Goal: Register for event/course

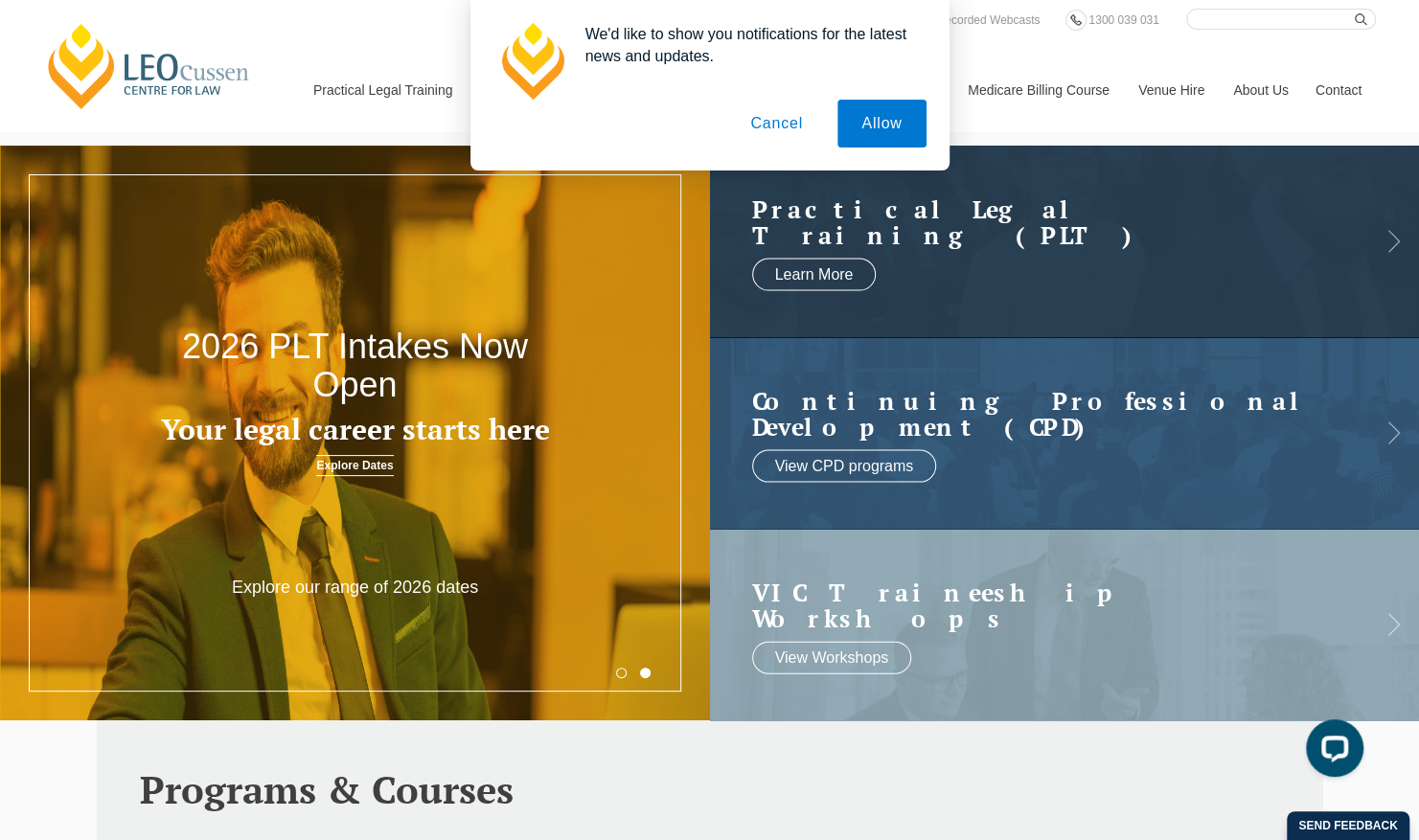
click at [774, 125] on button "Cancel" at bounding box center [776, 123] width 101 height 48
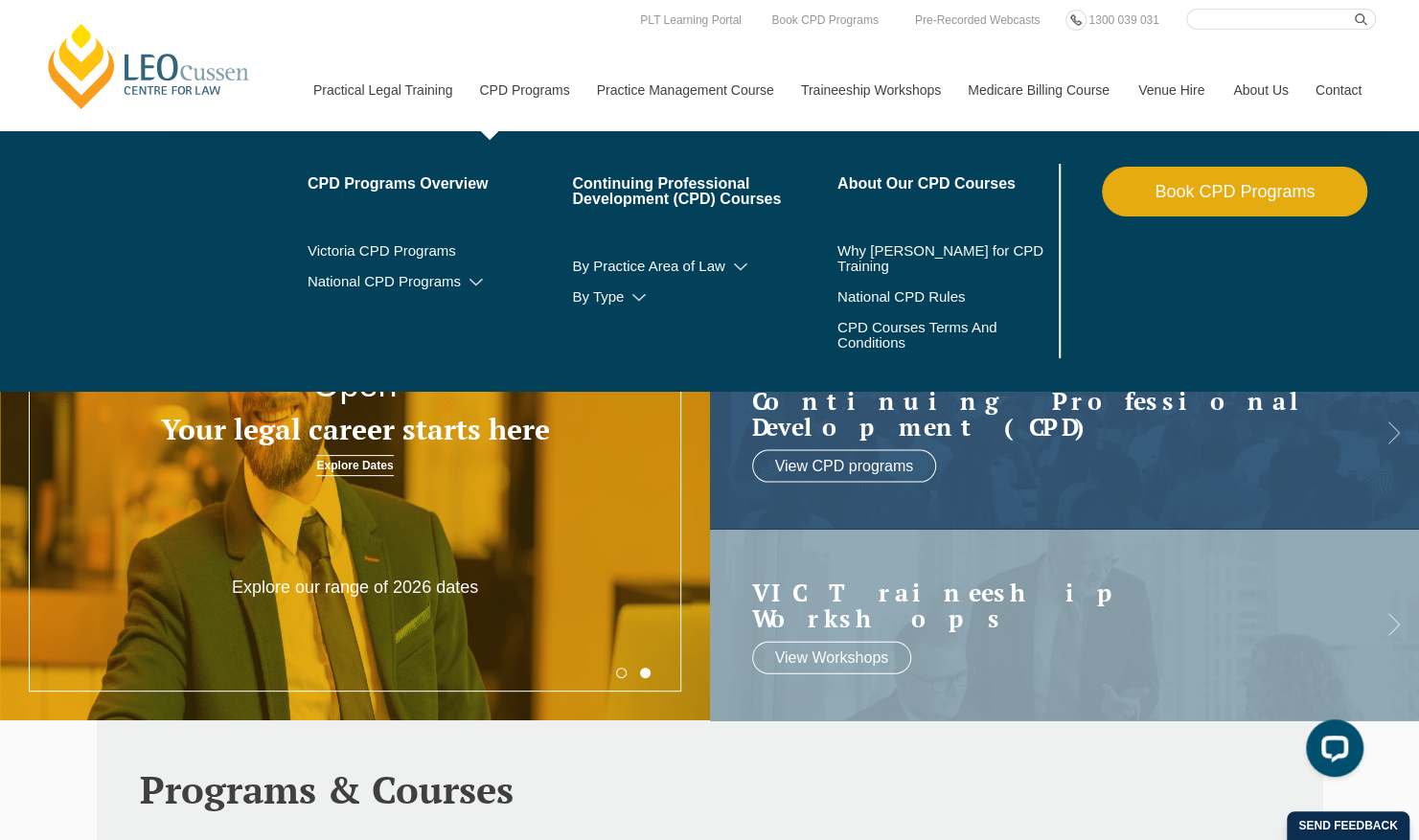
click at [519, 84] on link "CPD Programs" at bounding box center [523, 90] width 117 height 82
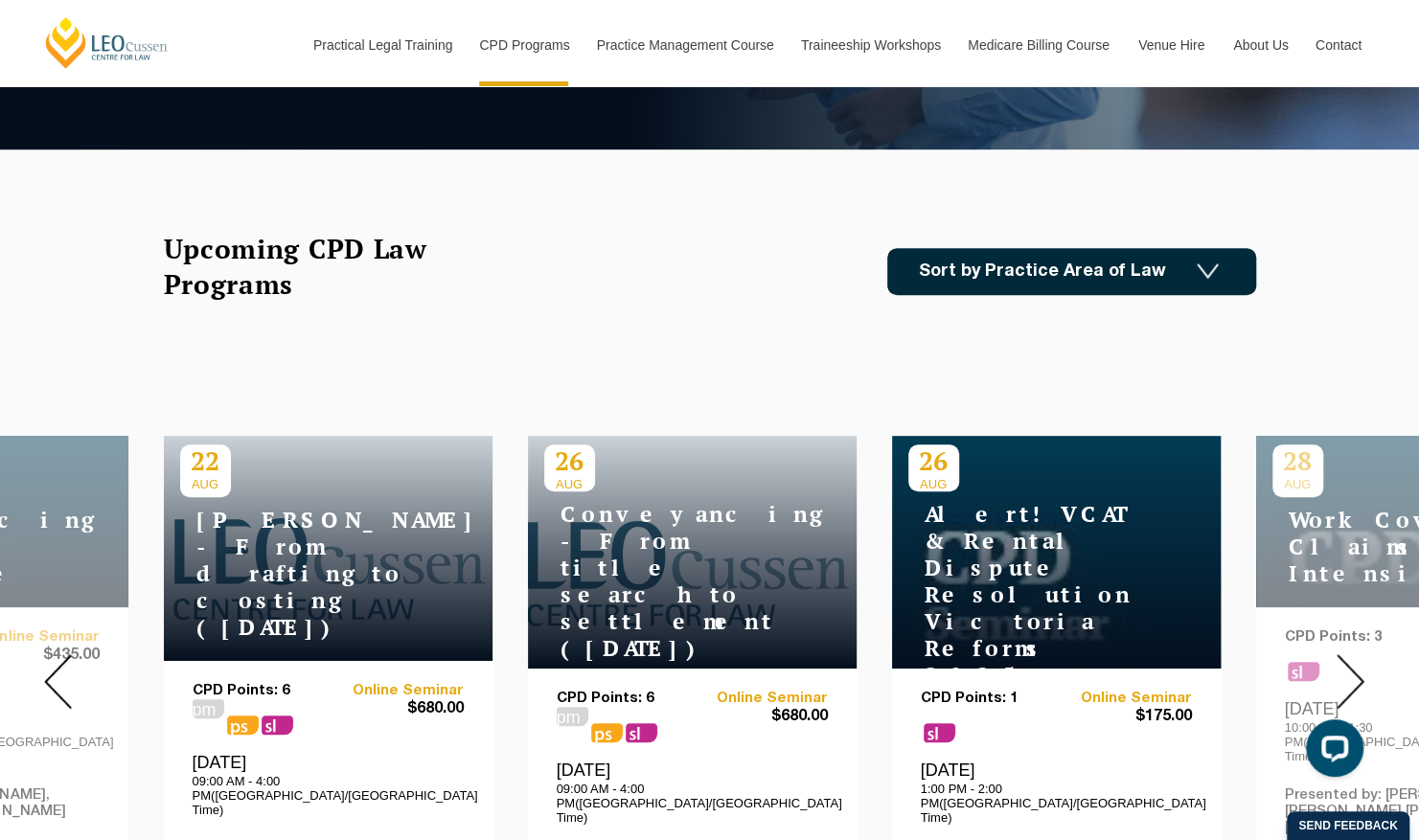
scroll to position [444, 0]
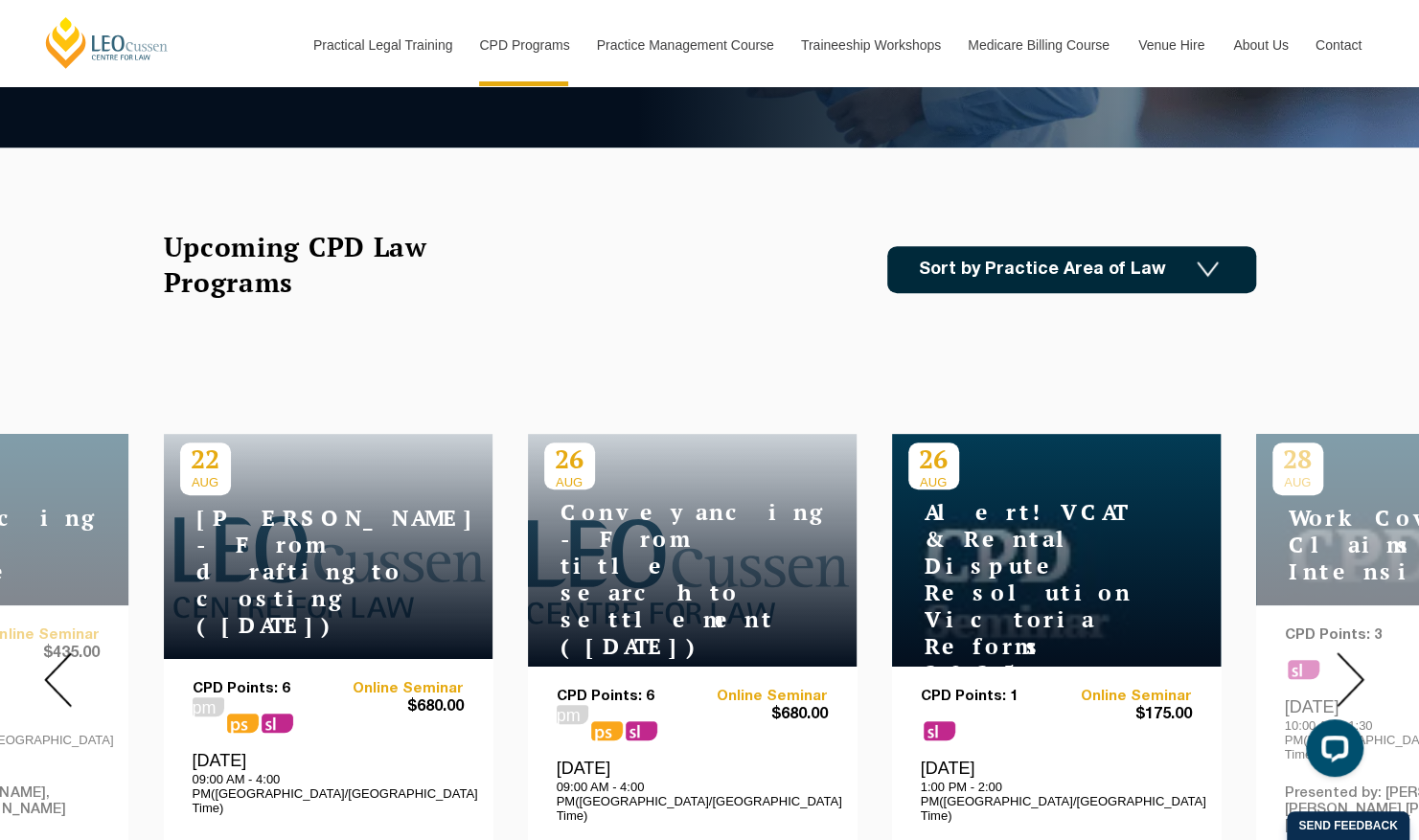
click at [1357, 534] on div at bounding box center [1350, 680] width 138 height 654
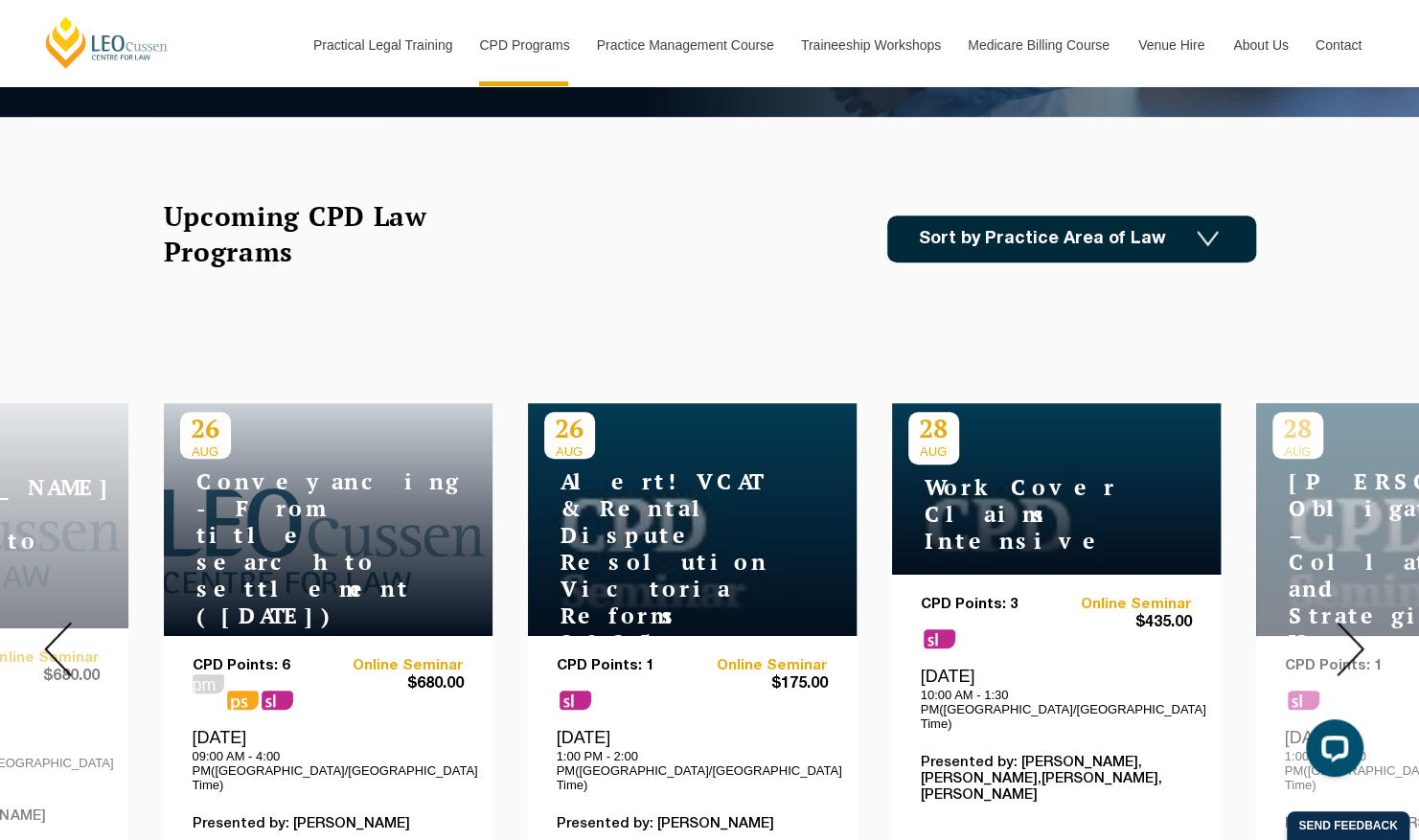
scroll to position [474, 0]
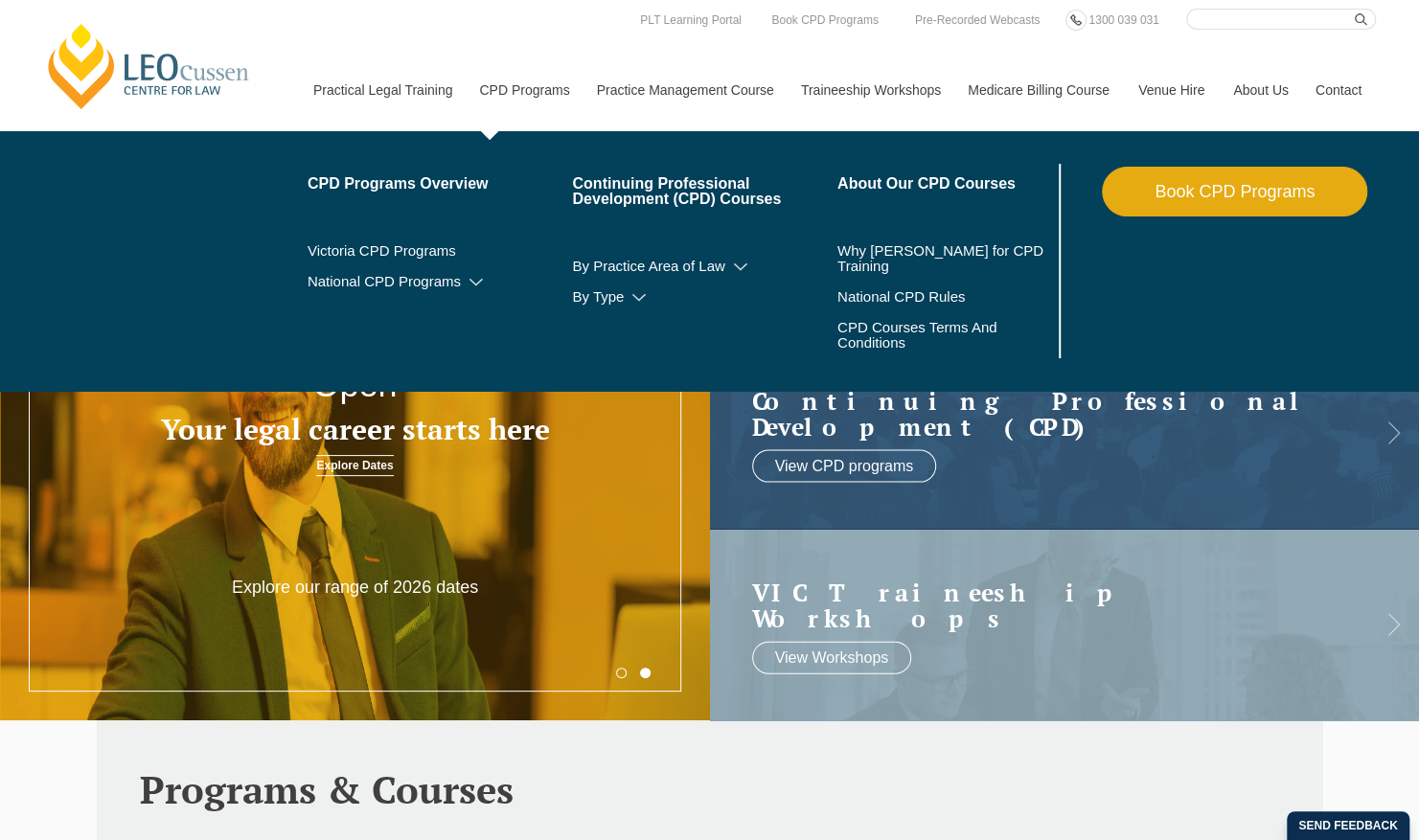
click at [532, 90] on link "CPD Programs" at bounding box center [523, 90] width 117 height 82
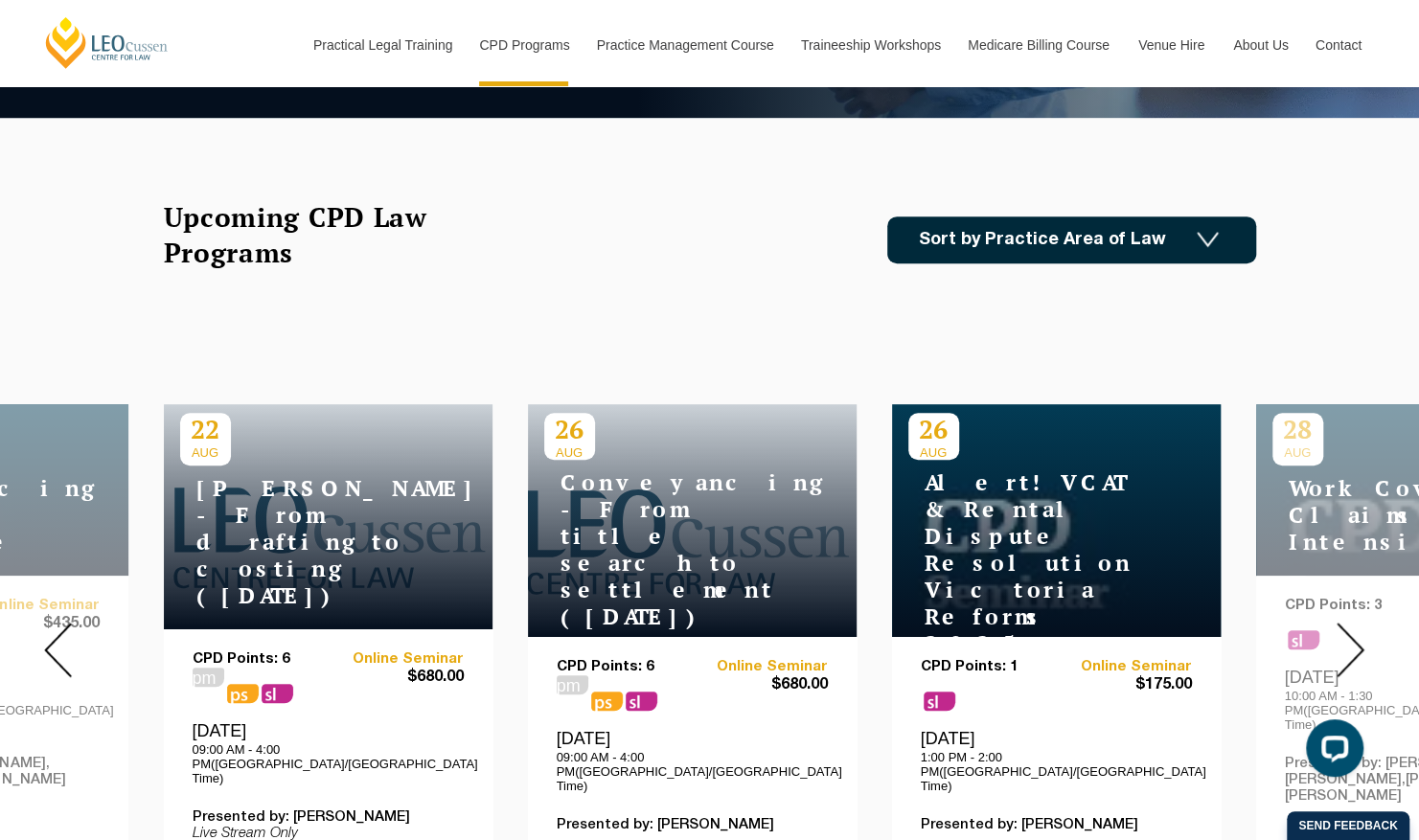
click at [1033, 237] on link "Sort by Practice Area of Law" at bounding box center [1071, 240] width 368 height 47
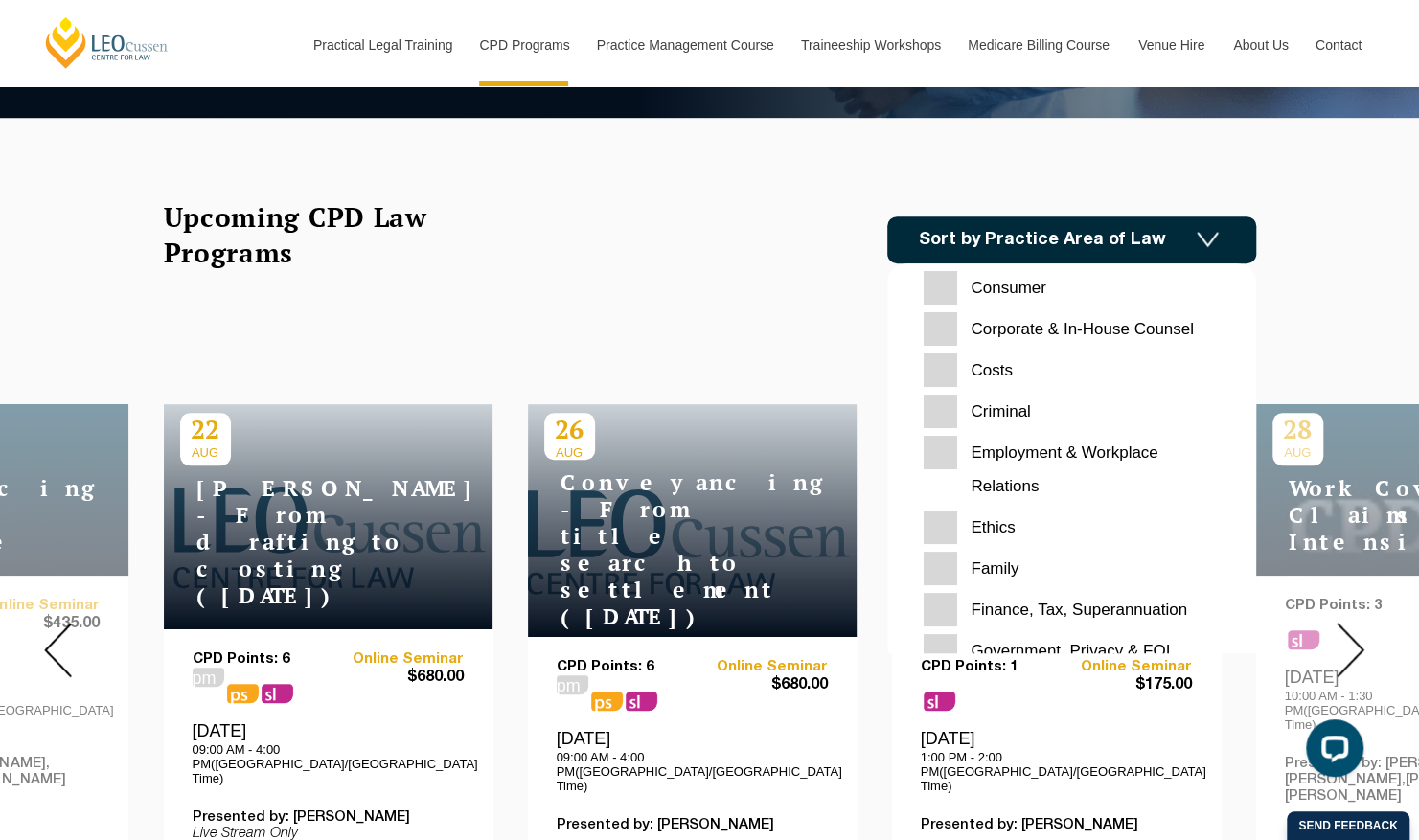
scroll to position [73, 0]
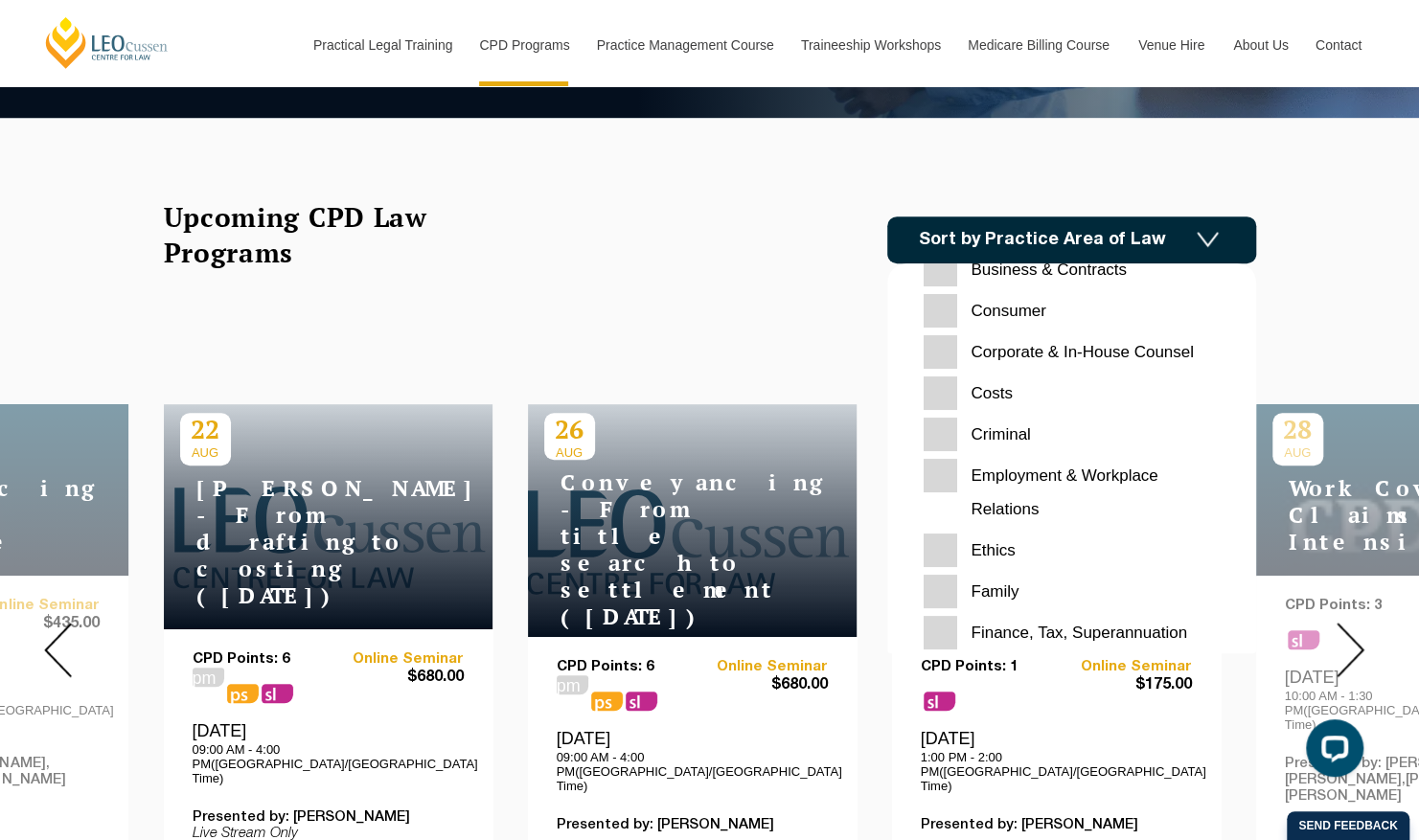
click at [728, 268] on div "Upcoming CPD Law Programs Sort by Practice Area of Law Building & Construction …" at bounding box center [710, 239] width 1093 height 80
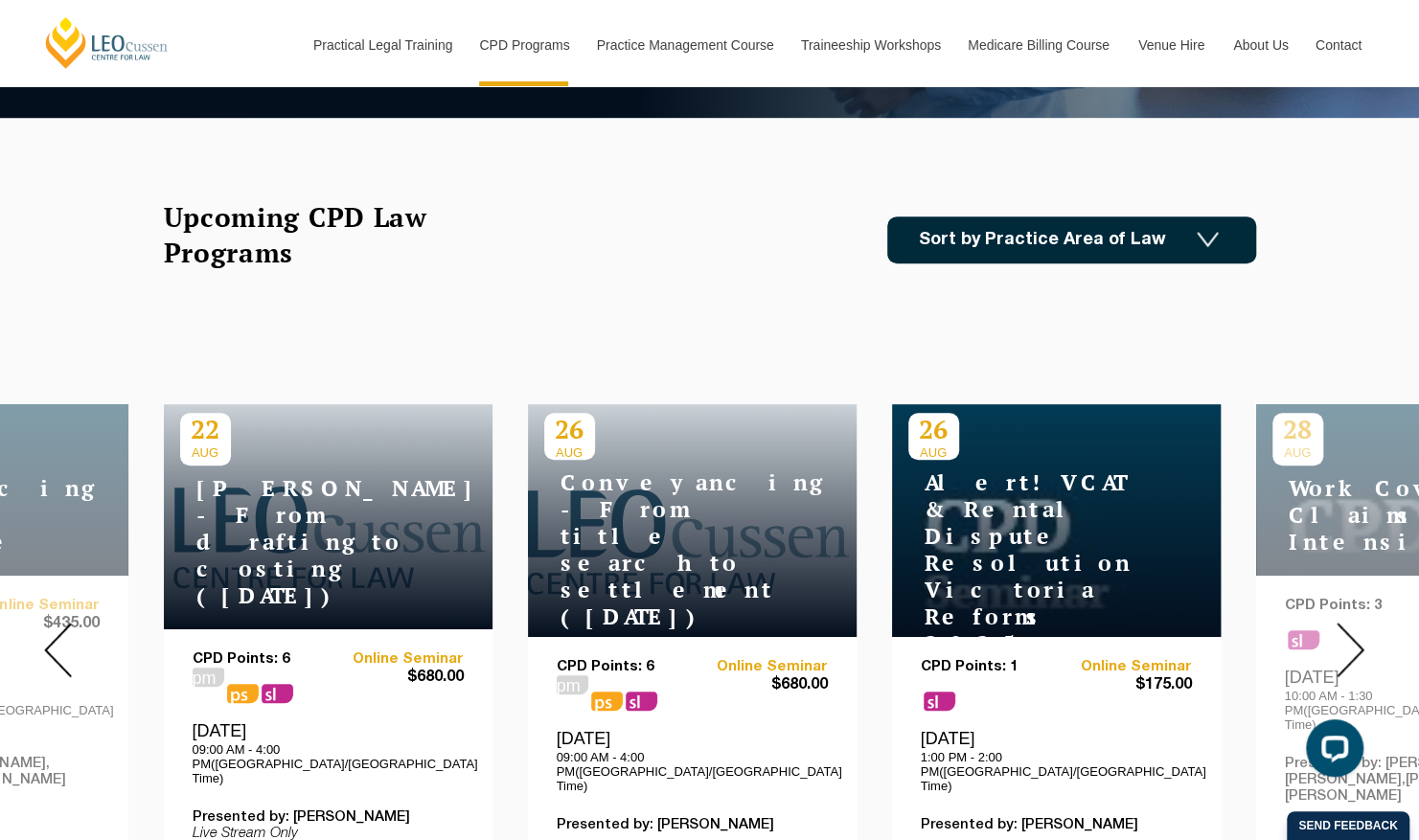
click at [1362, 634] on img at bounding box center [1350, 650] width 27 height 55
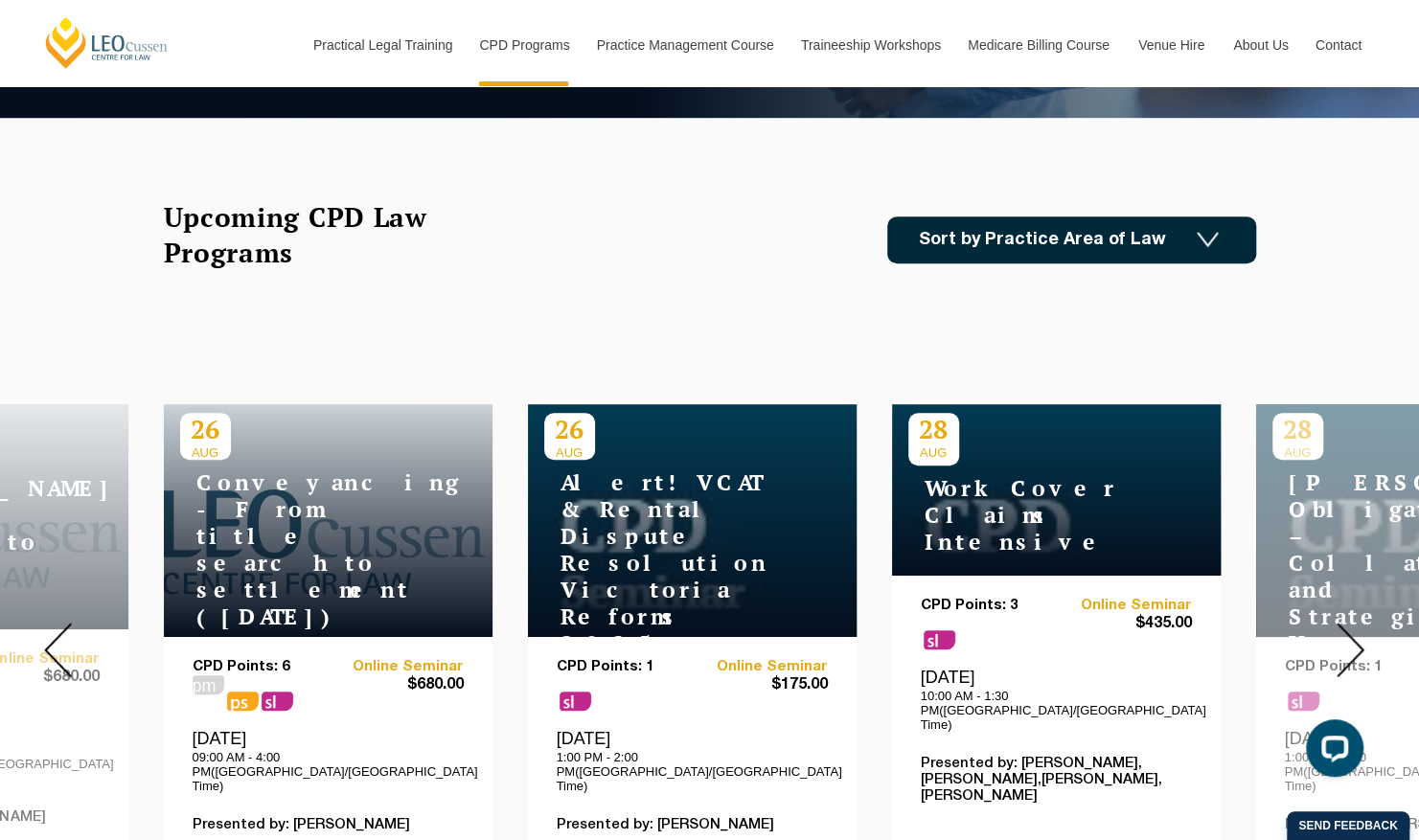
click at [1362, 634] on img at bounding box center [1350, 650] width 27 height 55
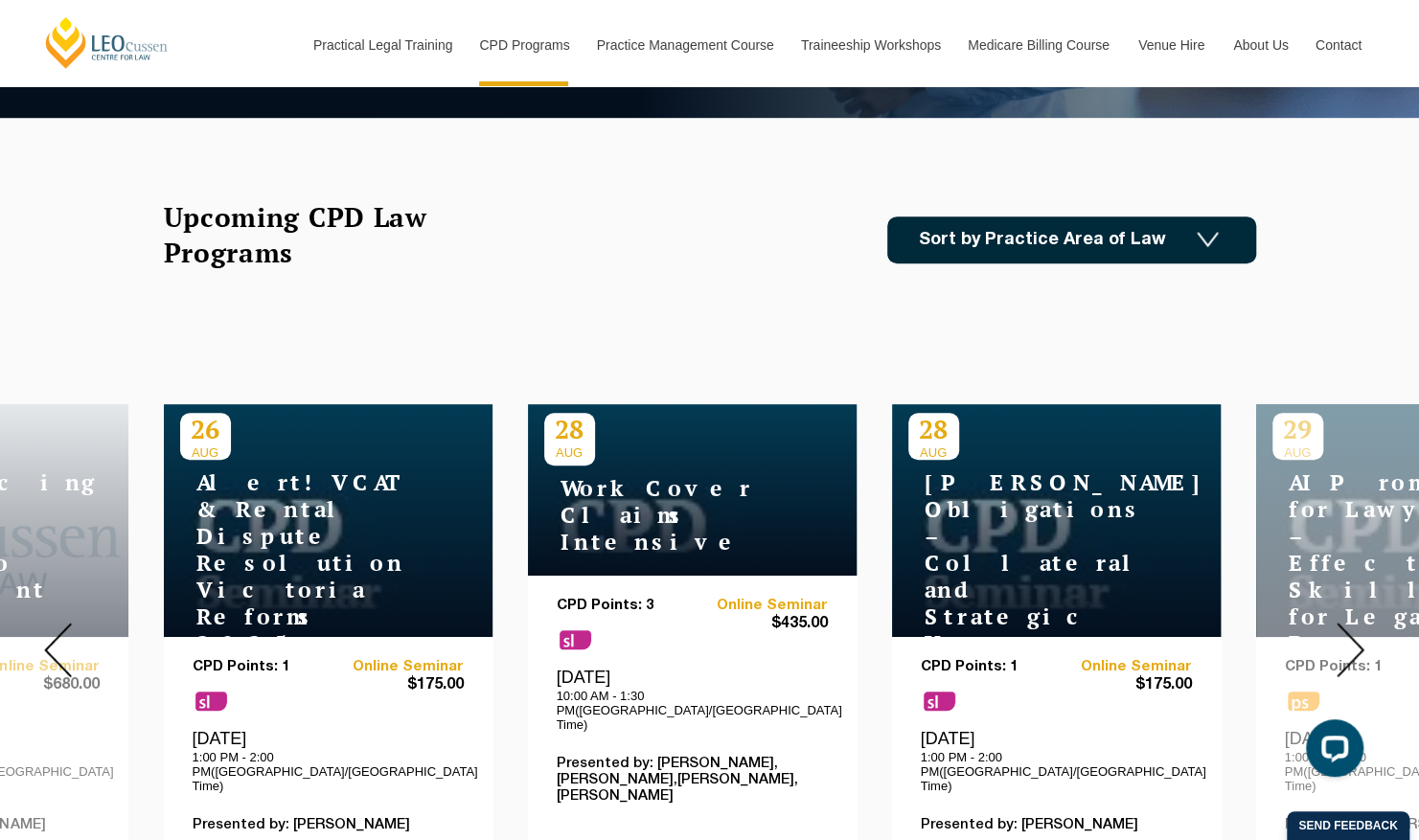
click at [1362, 634] on img at bounding box center [1350, 650] width 27 height 55
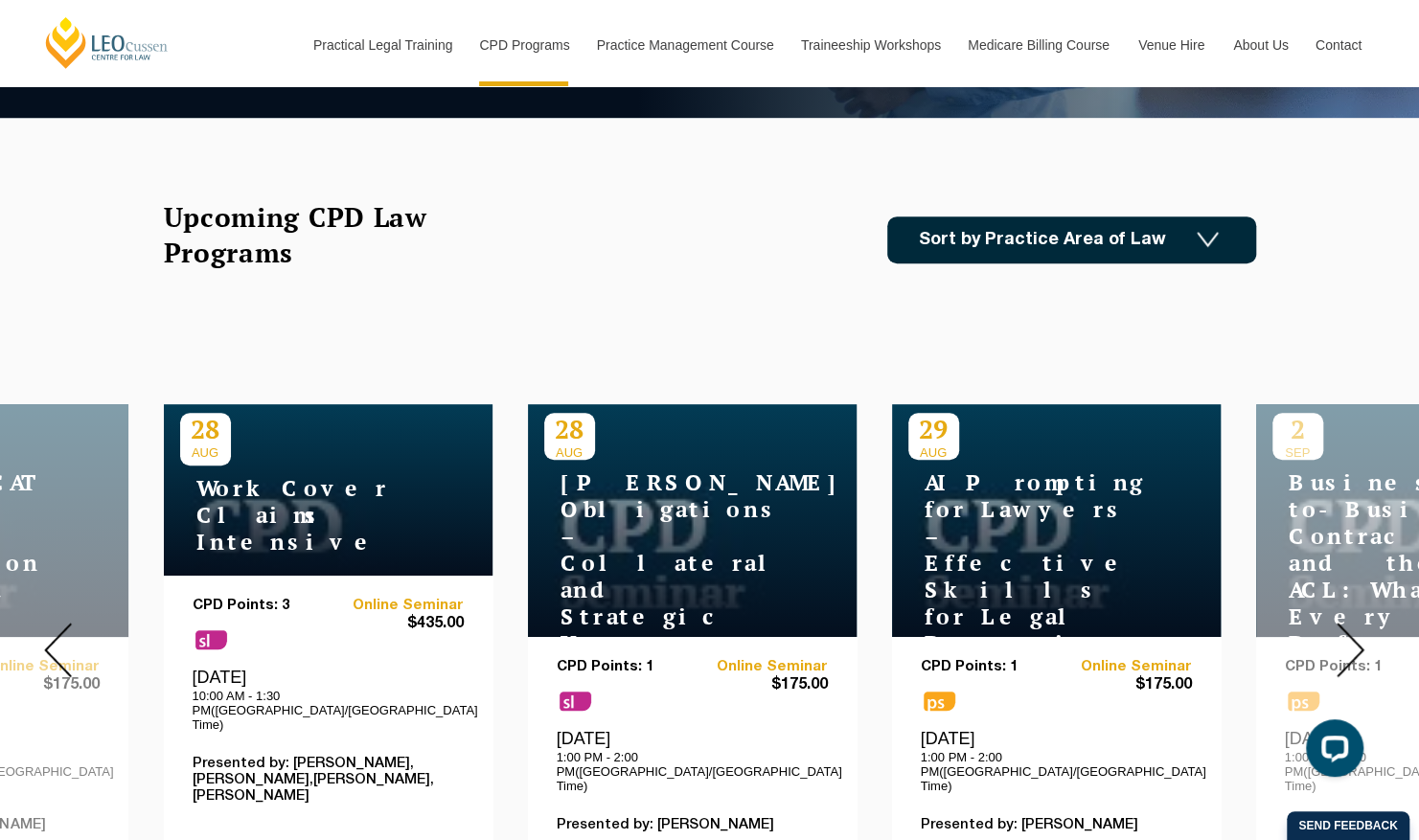
click at [316, 474] on div "28 AUG WorkCover Claims Intensive" at bounding box center [328, 489] width 328 height 171
click at [297, 471] on div "28 AUG WorkCover Claims Intensive" at bounding box center [328, 489] width 328 height 171
click at [1347, 624] on img at bounding box center [1350, 650] width 27 height 55
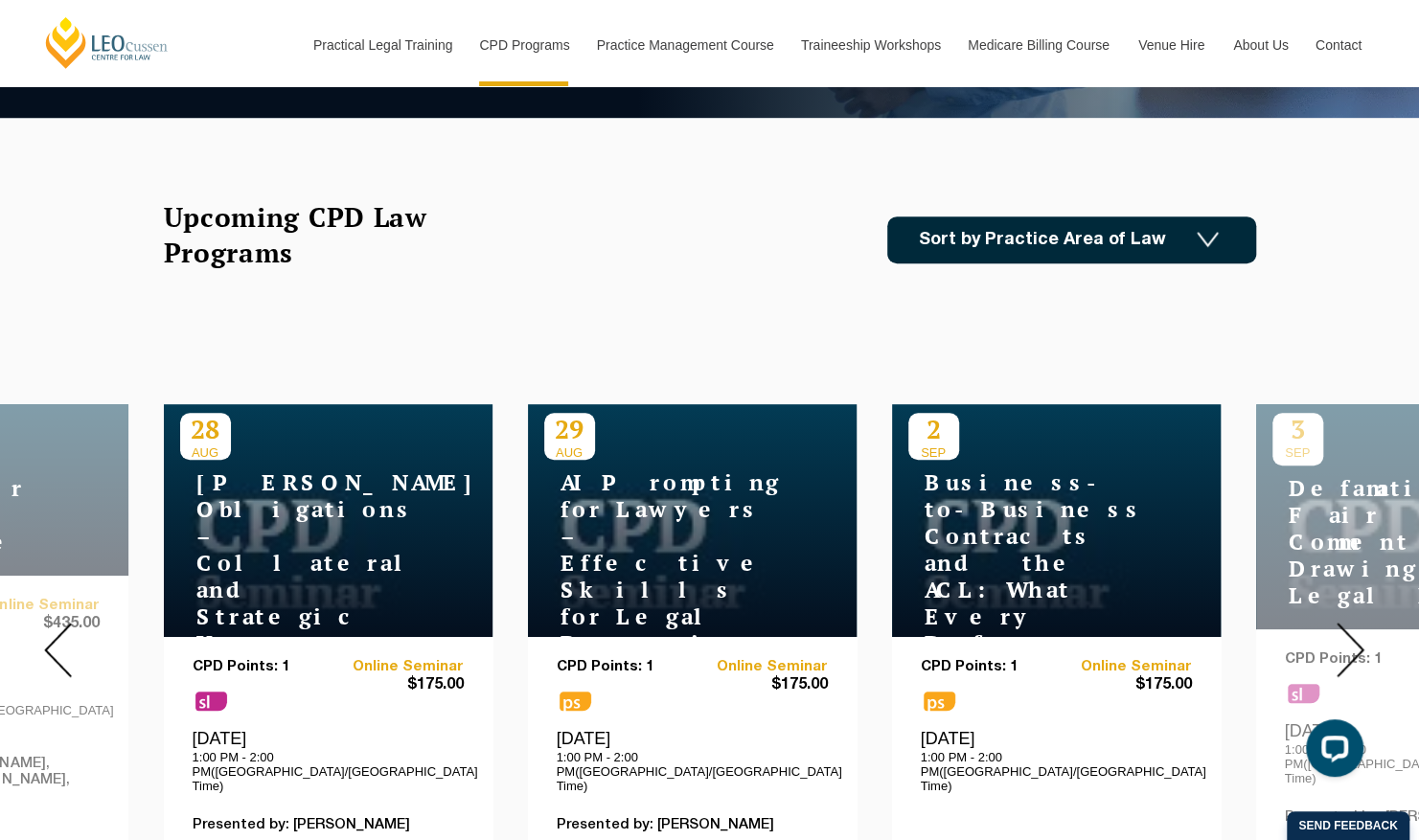
click at [1347, 624] on img at bounding box center [1350, 650] width 27 height 55
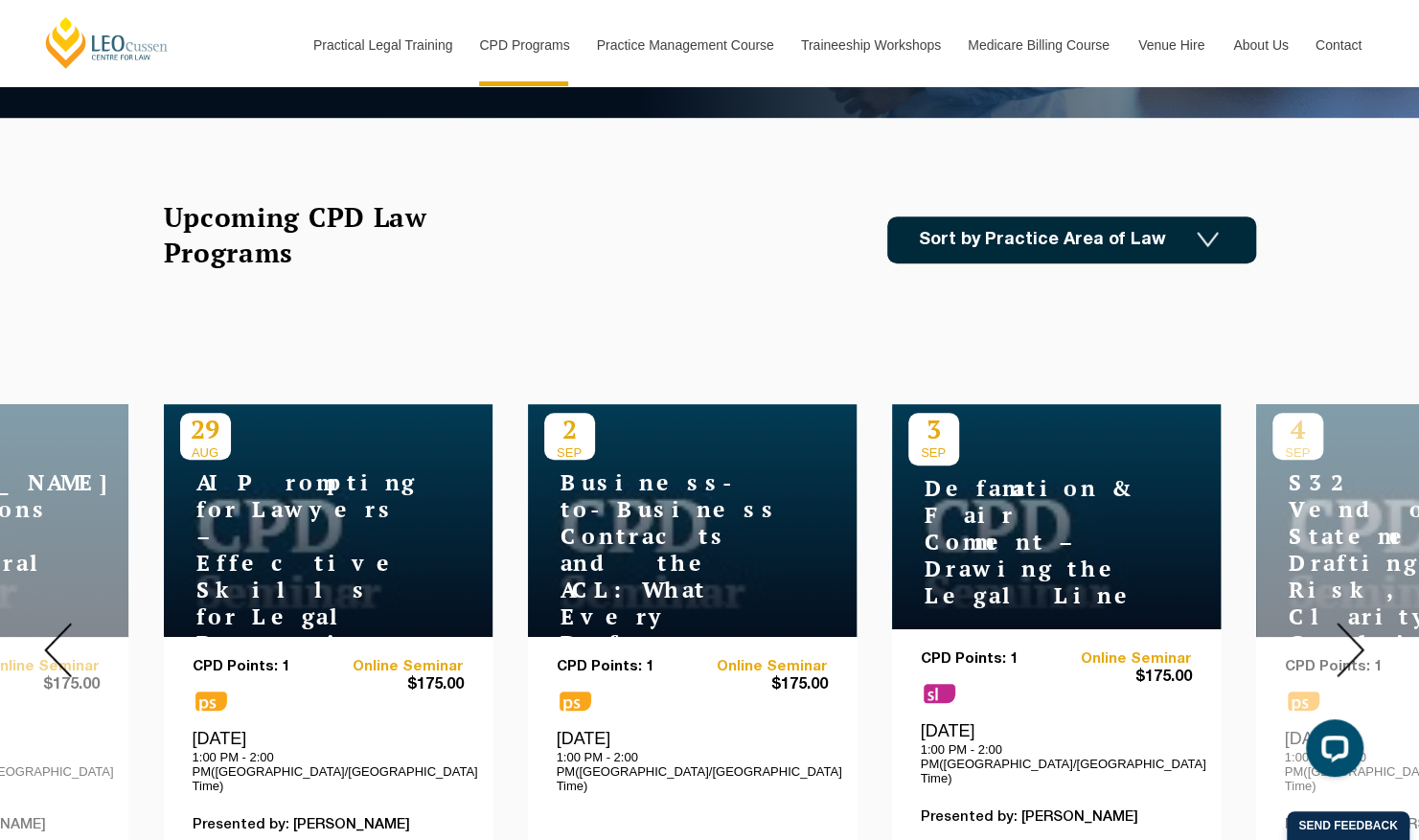
click at [1347, 624] on img at bounding box center [1350, 650] width 27 height 55
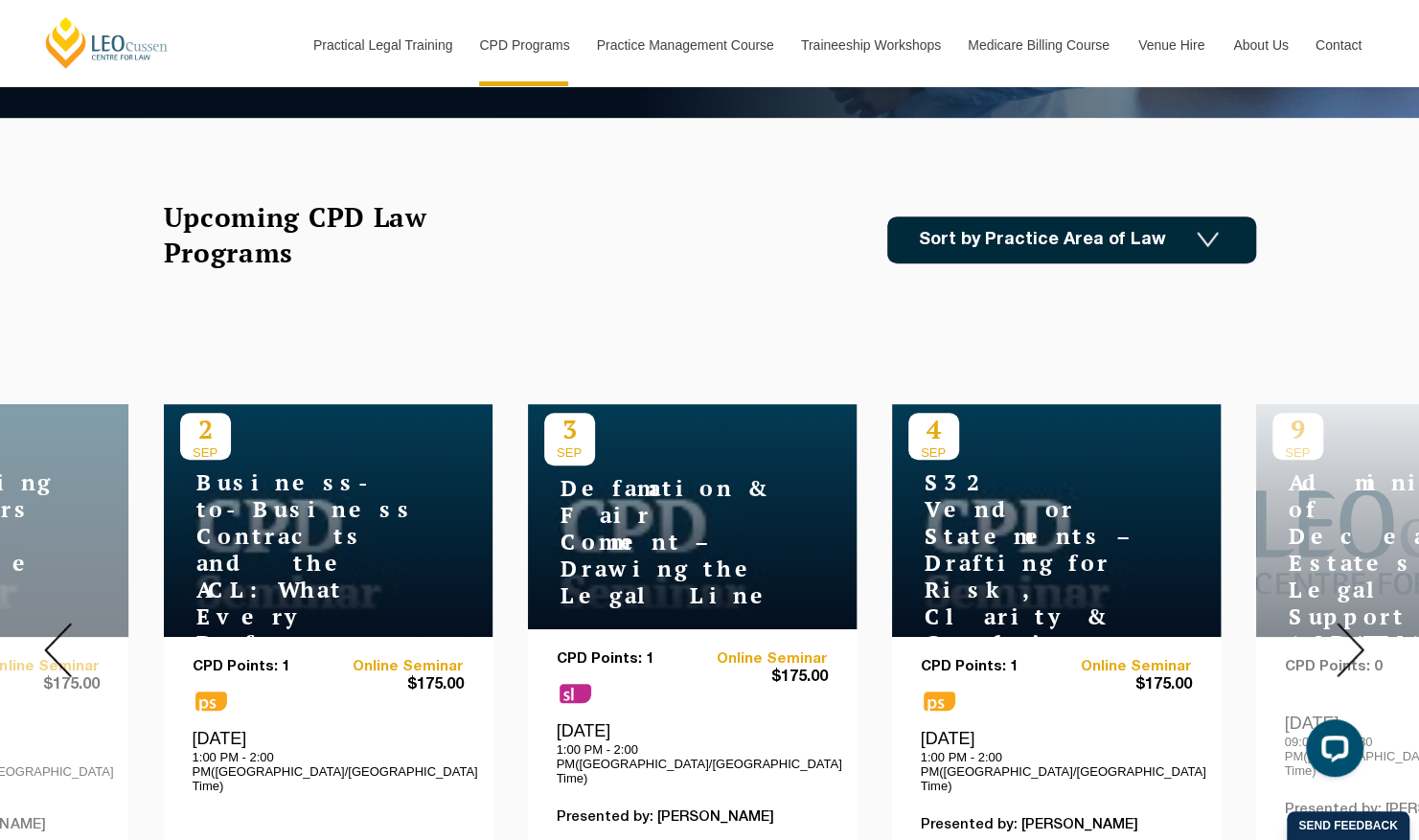
click at [1347, 624] on img at bounding box center [1350, 650] width 27 height 55
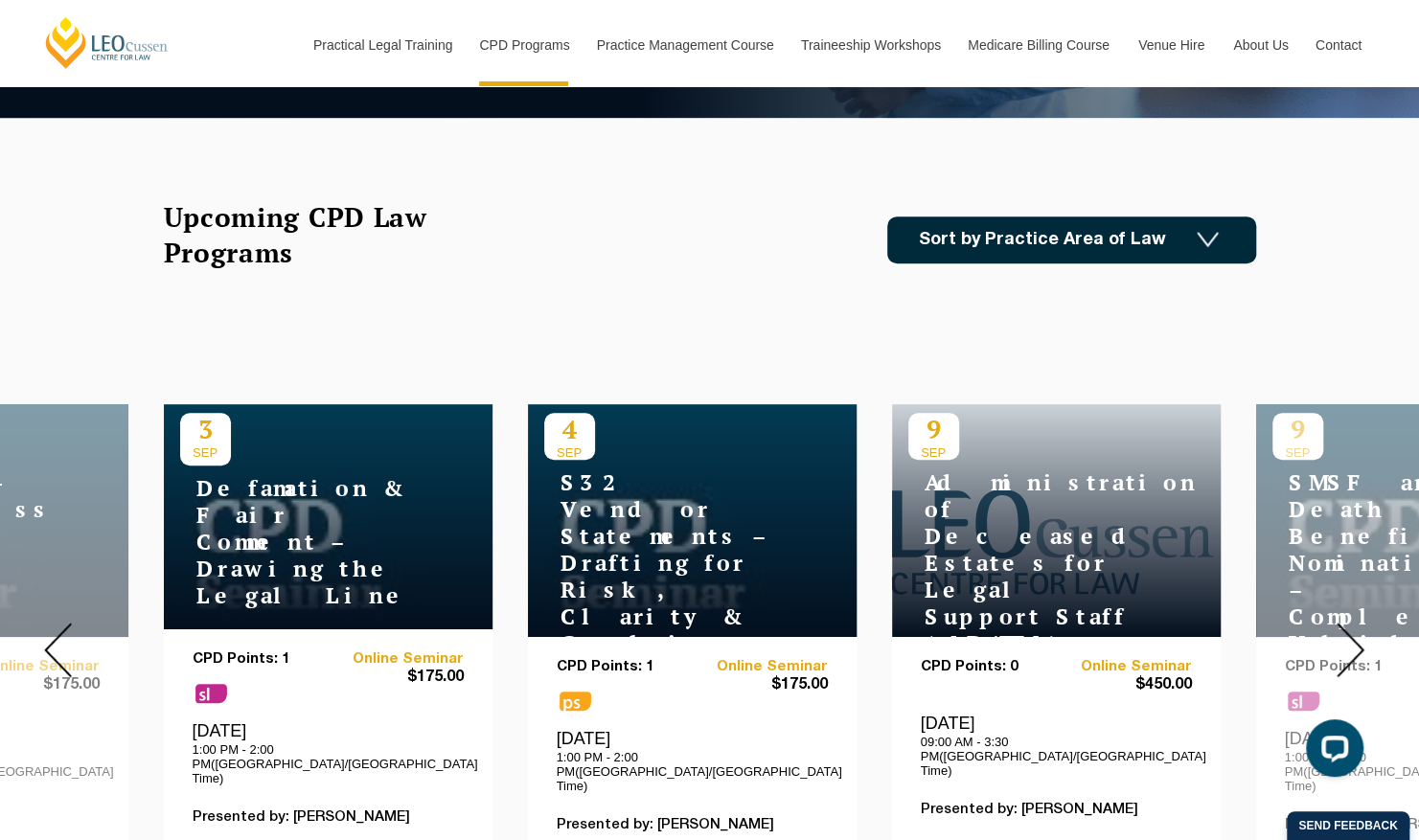
click at [1347, 624] on img at bounding box center [1350, 650] width 27 height 55
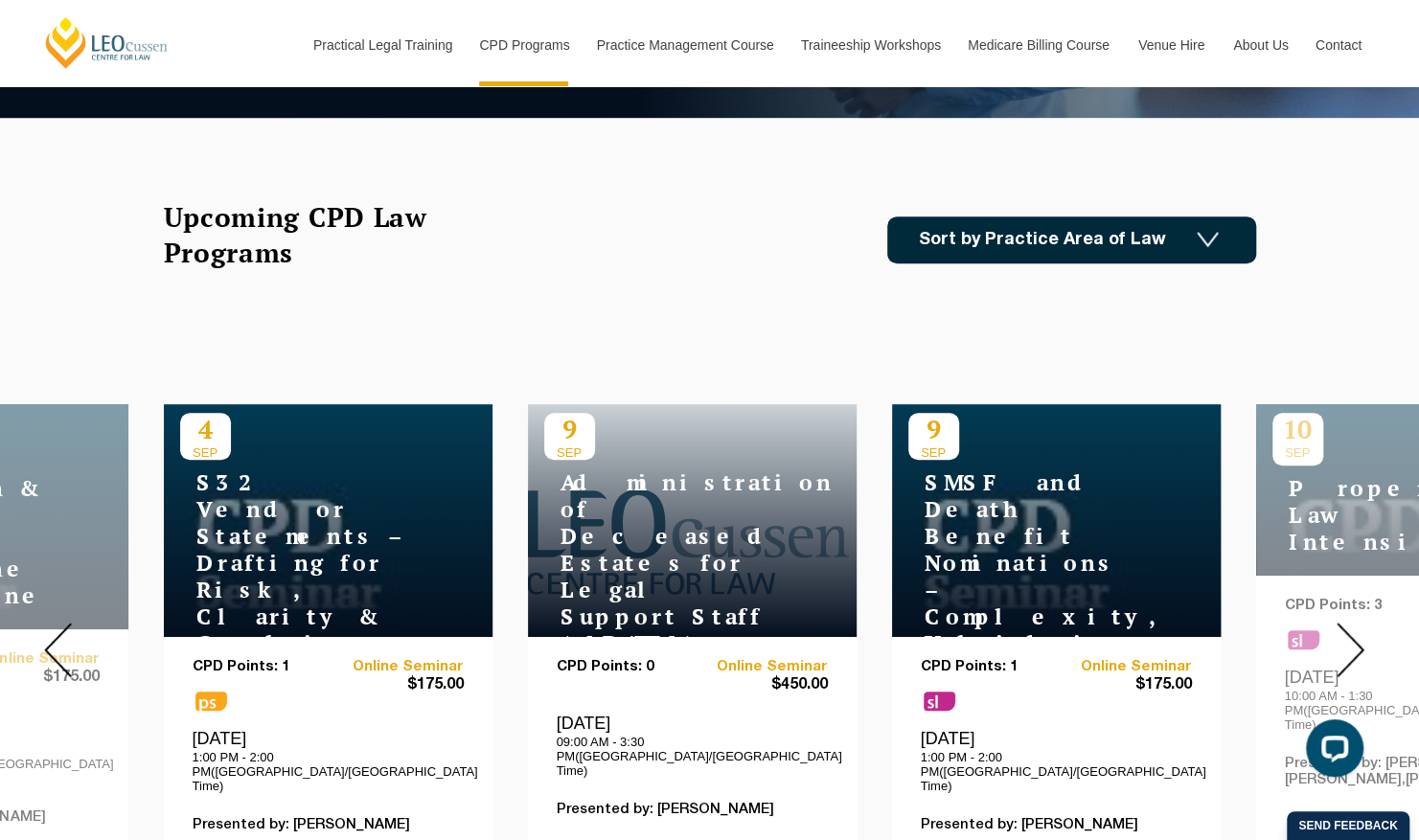
click at [1347, 624] on img at bounding box center [1350, 650] width 27 height 55
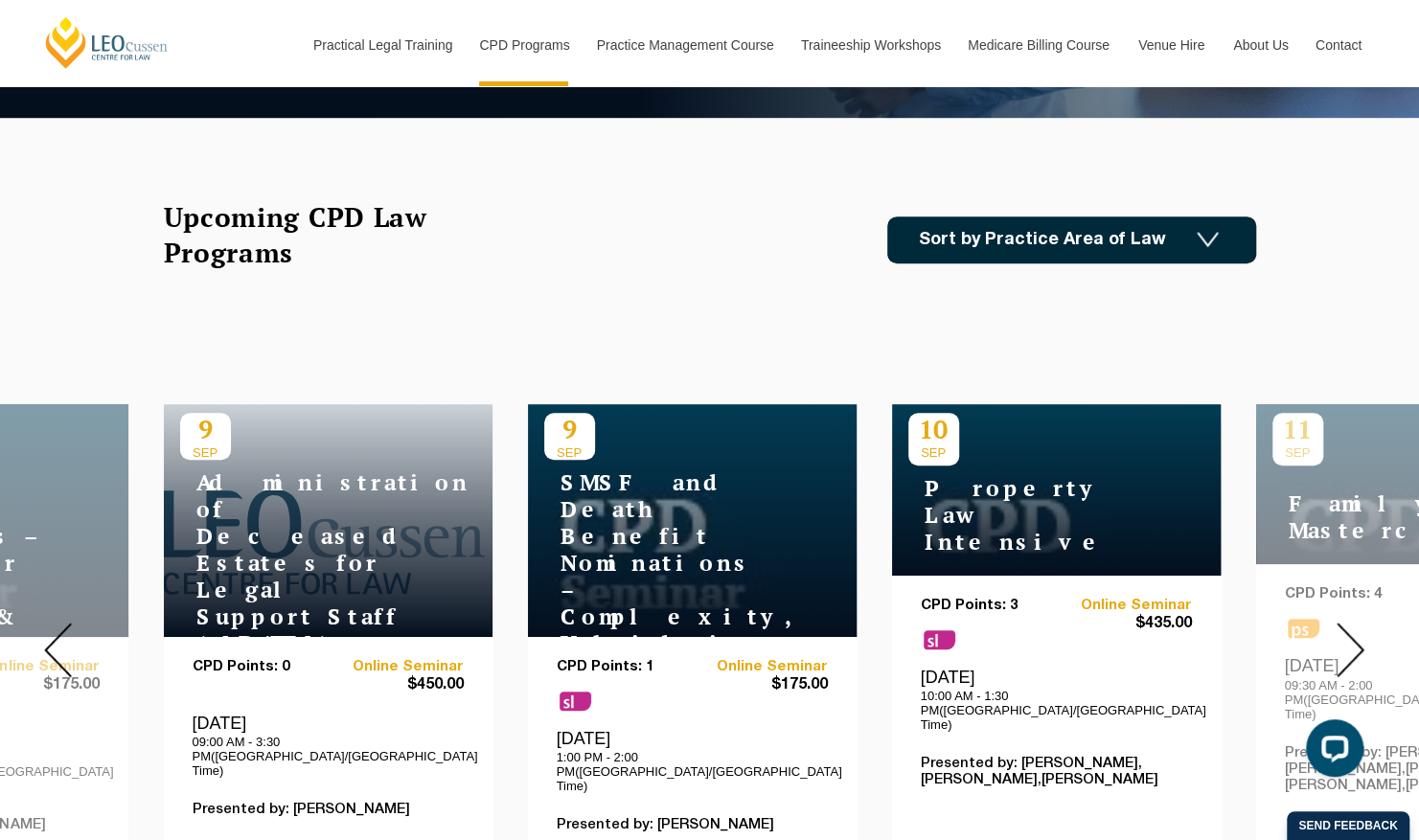
click at [1347, 624] on img at bounding box center [1350, 650] width 27 height 55
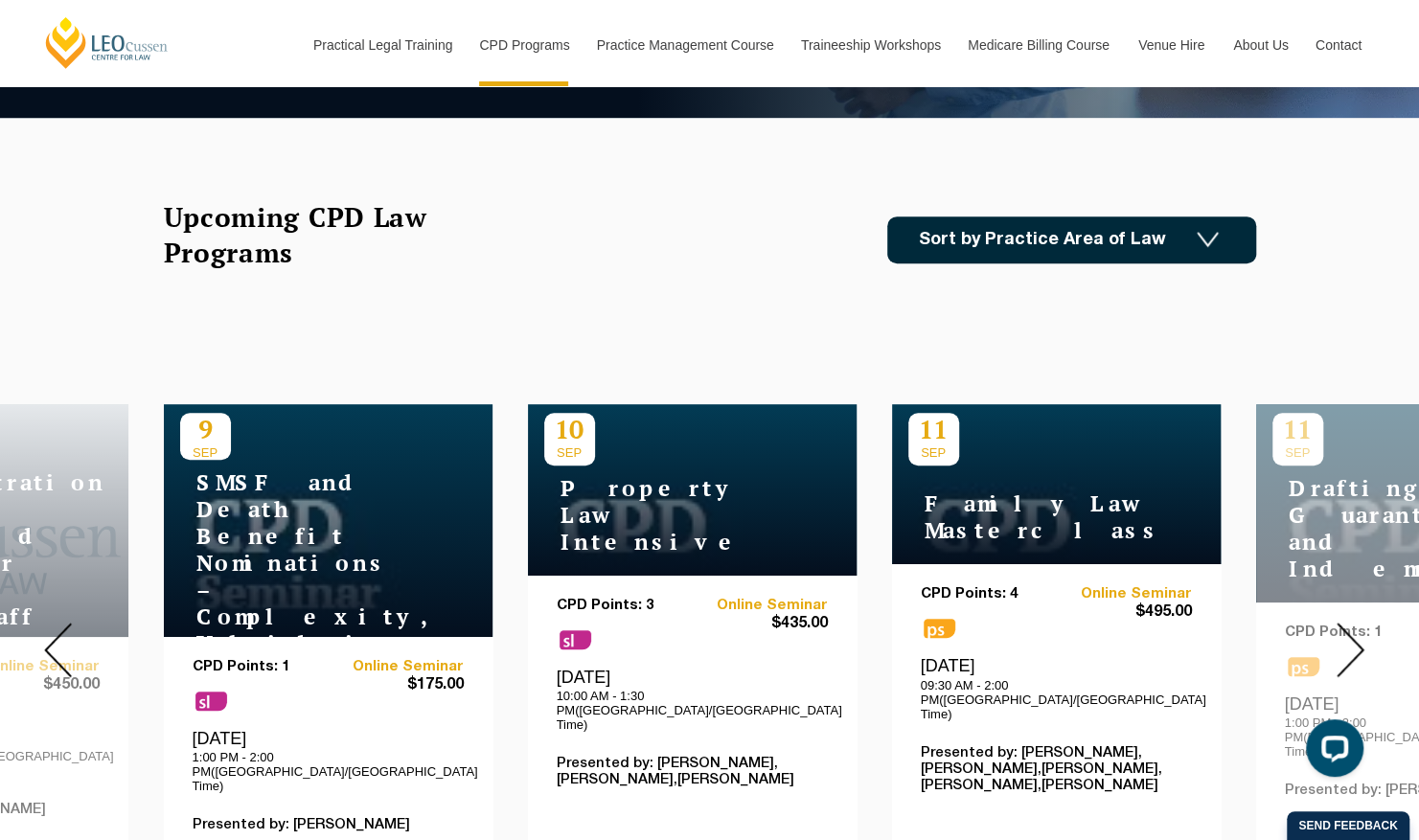
click at [1347, 624] on img at bounding box center [1350, 650] width 27 height 55
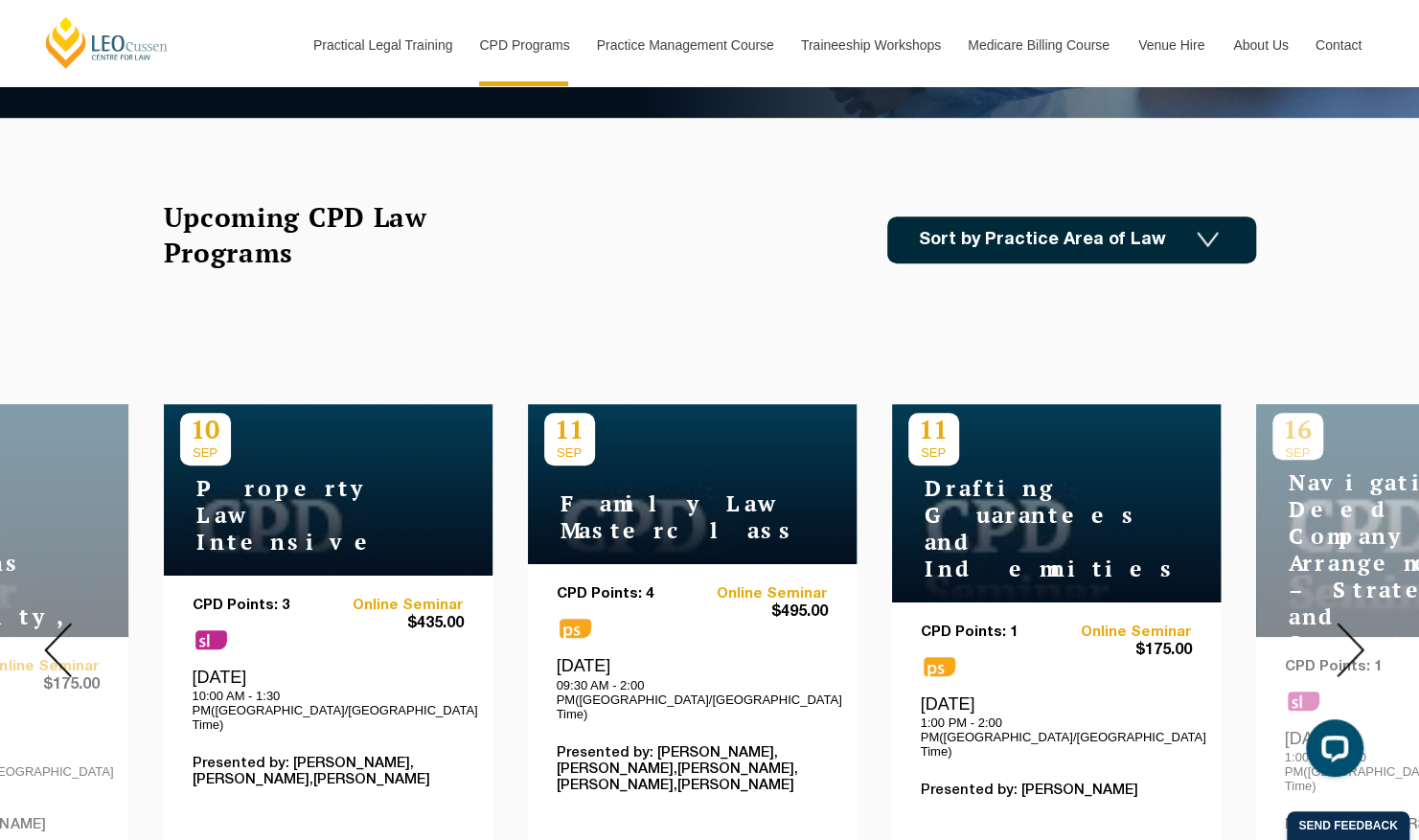
click at [1347, 624] on img at bounding box center [1350, 650] width 27 height 55
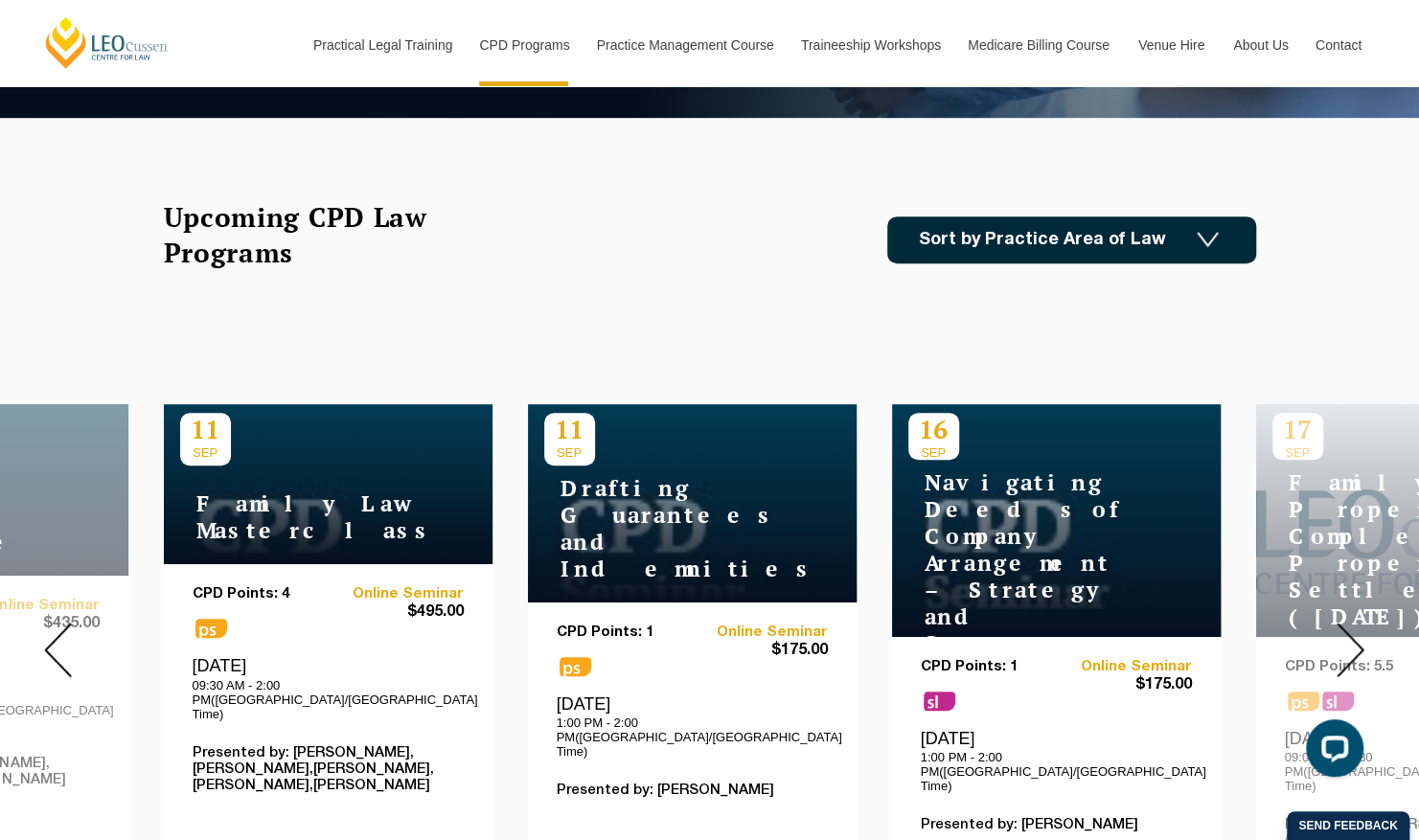
click at [1347, 624] on img at bounding box center [1350, 650] width 27 height 55
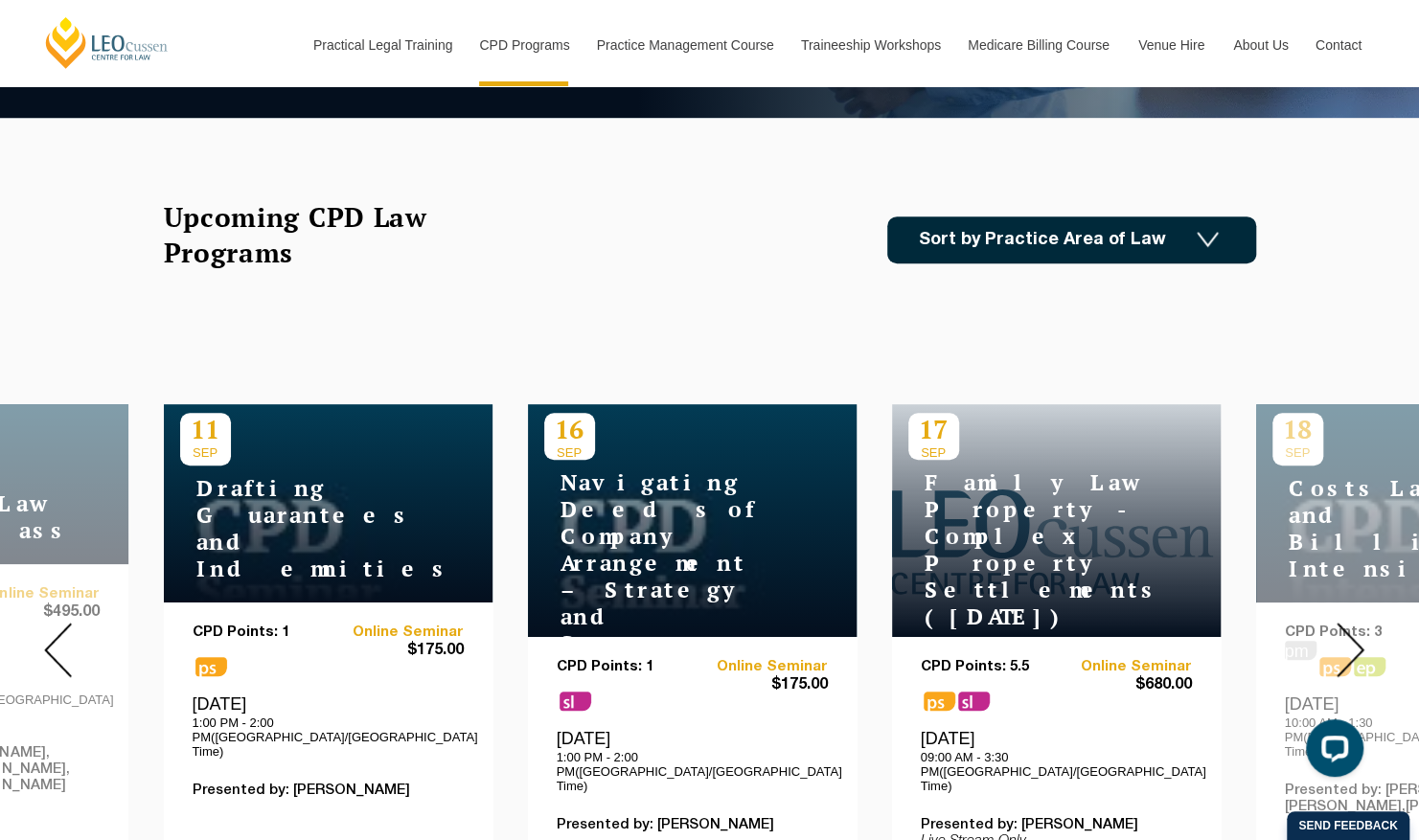
click at [1347, 624] on img at bounding box center [1350, 650] width 27 height 55
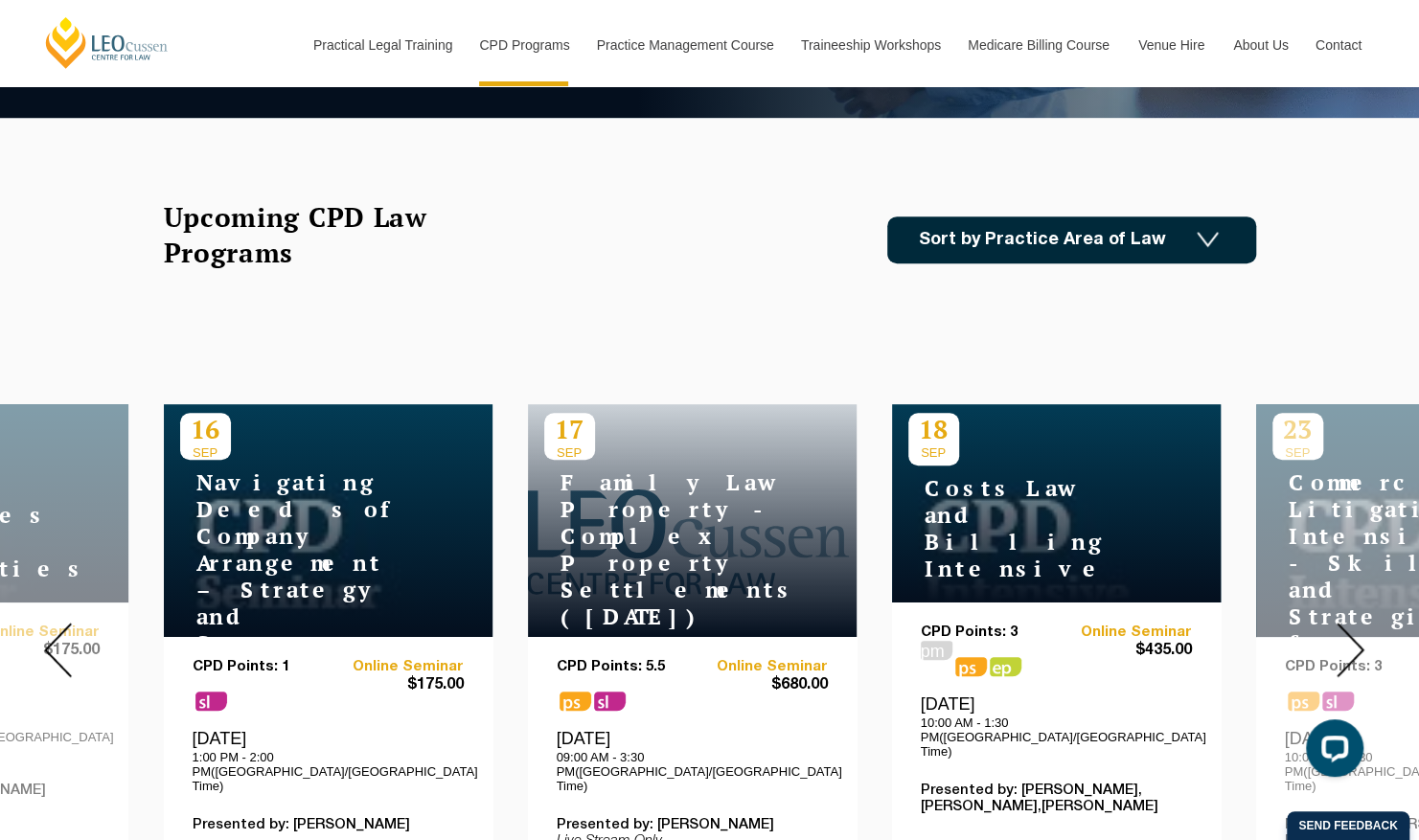
click at [1347, 624] on img at bounding box center [1350, 650] width 27 height 55
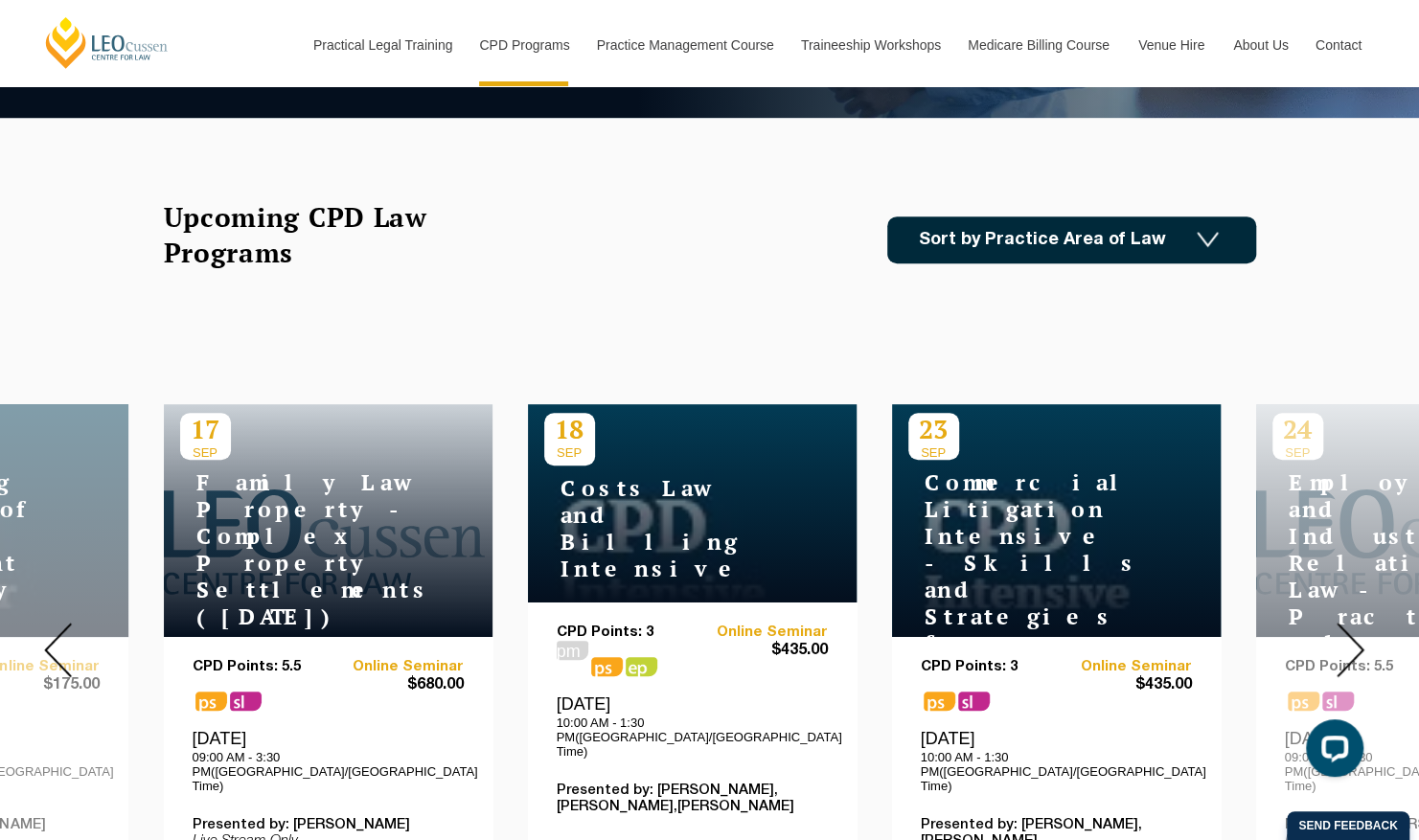
click at [1347, 624] on img at bounding box center [1350, 650] width 27 height 55
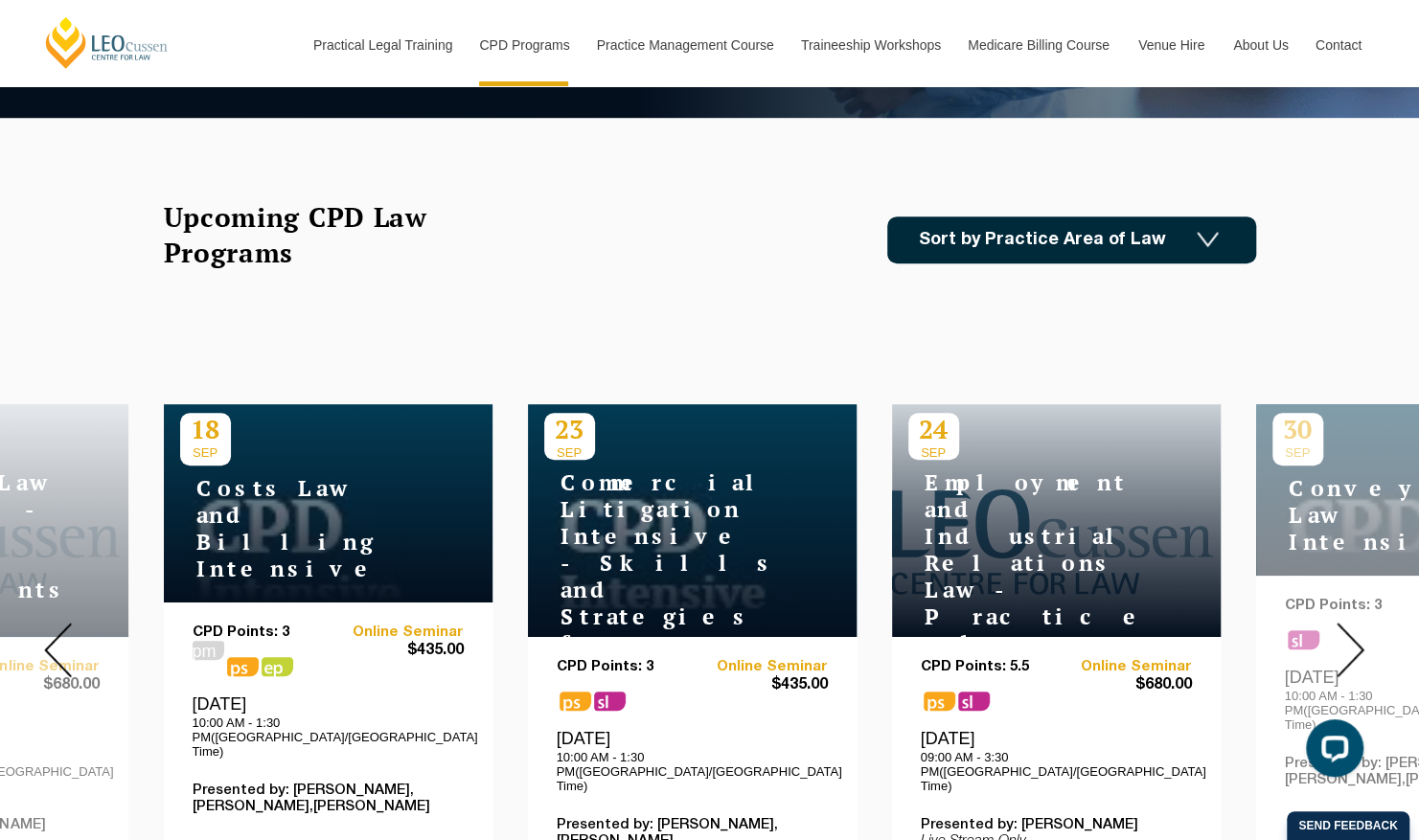
click at [1347, 624] on img at bounding box center [1350, 650] width 27 height 55
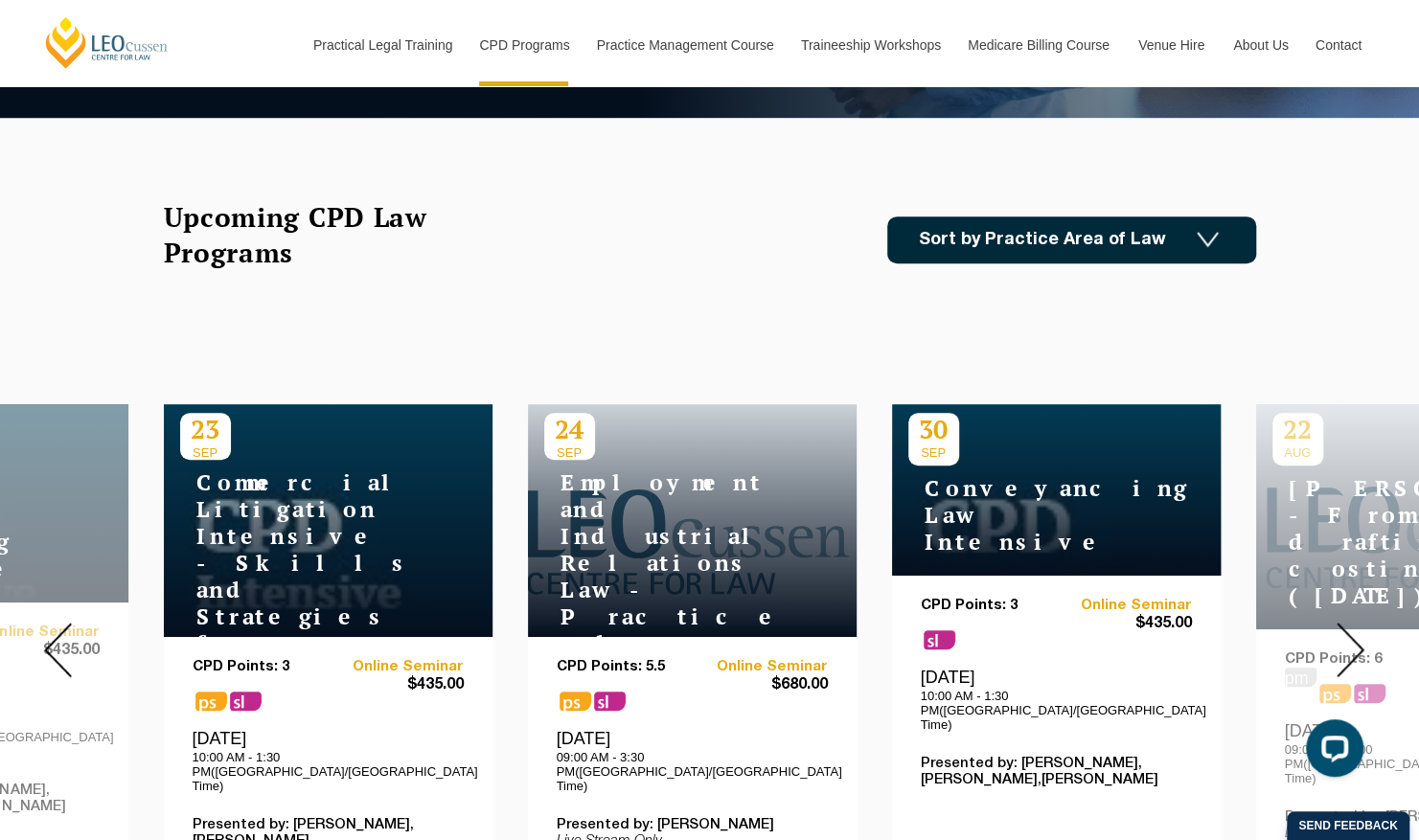
click at [1347, 624] on img at bounding box center [1350, 650] width 27 height 55
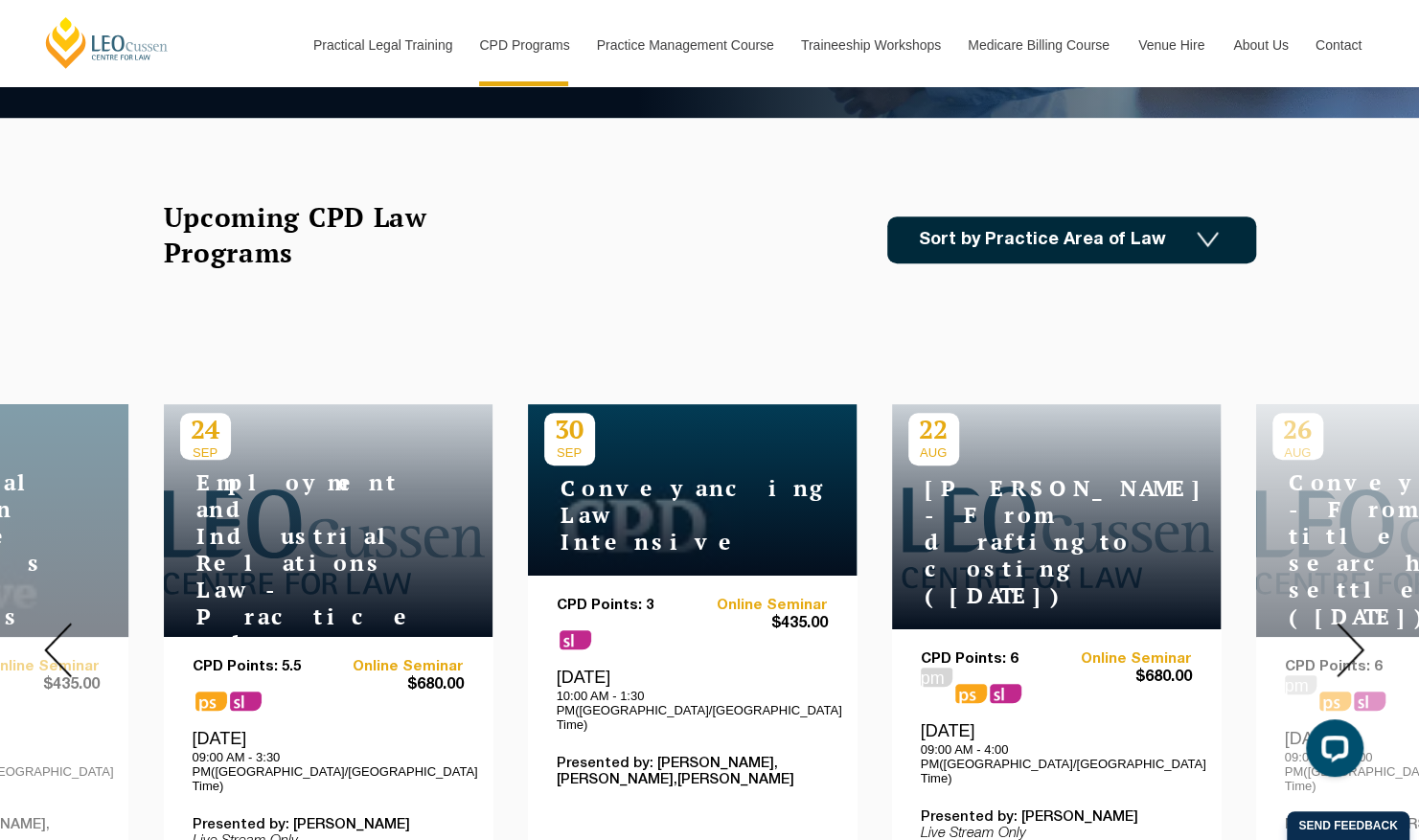
click at [1347, 624] on img at bounding box center [1350, 650] width 27 height 55
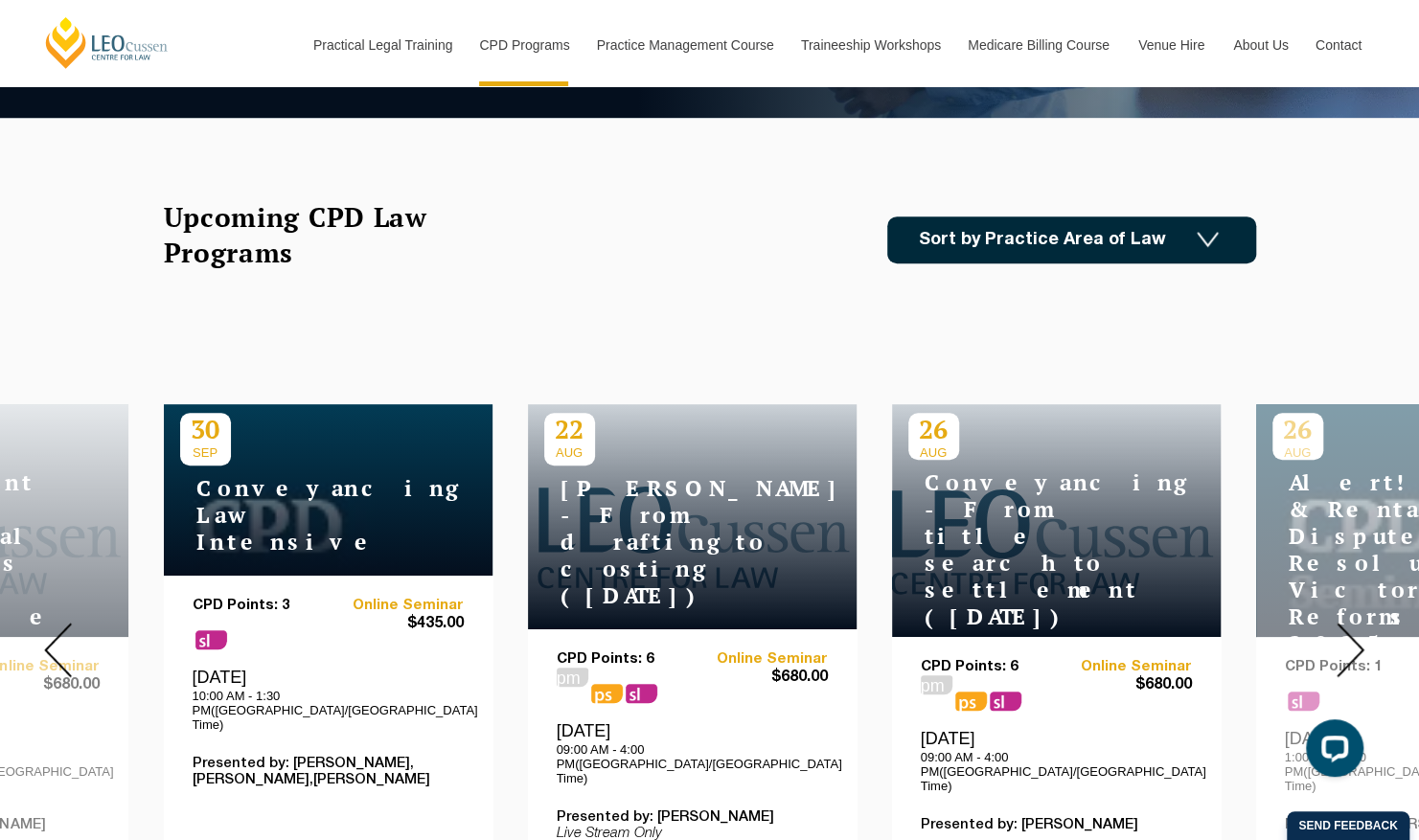
click at [1347, 624] on img at bounding box center [1350, 650] width 27 height 55
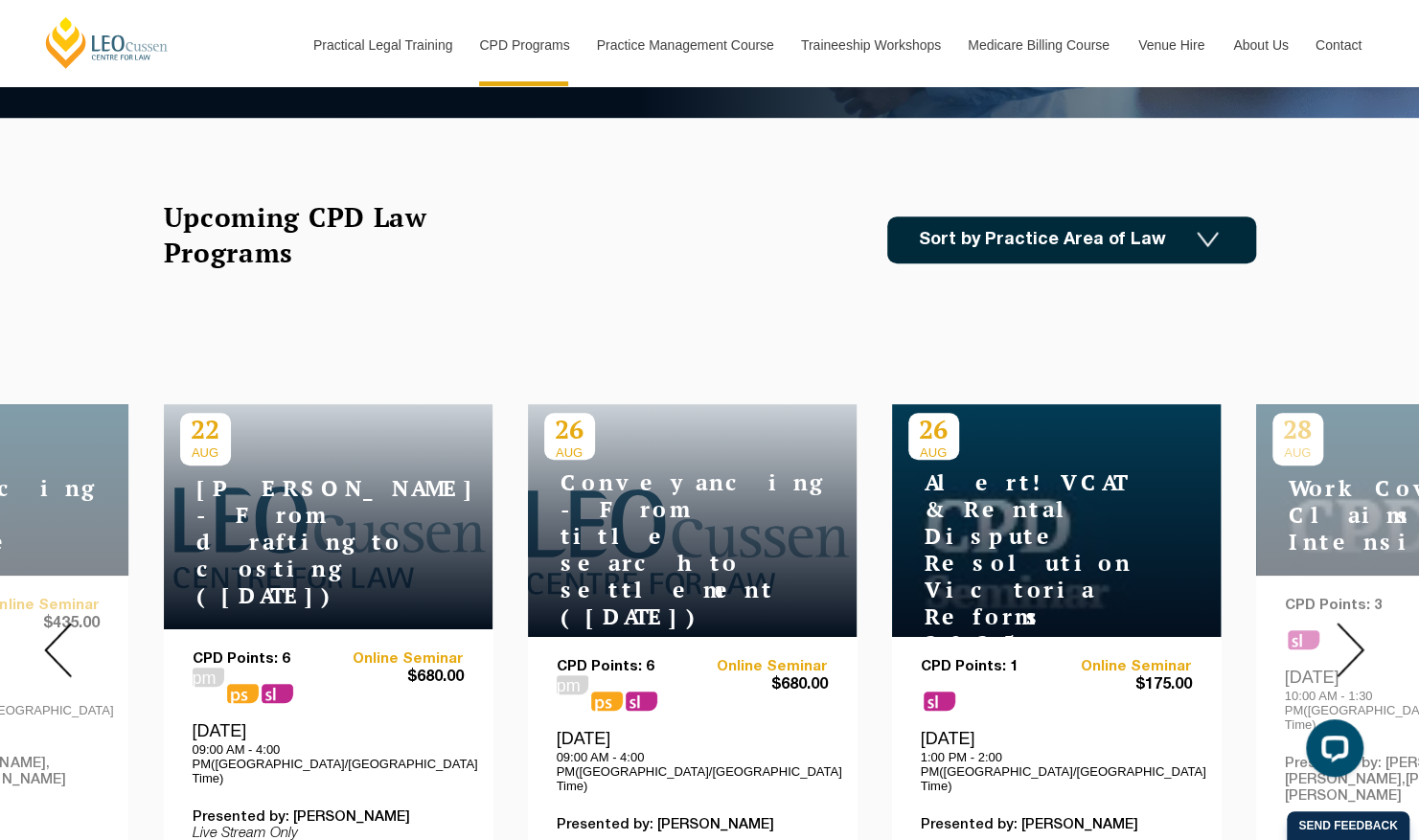
click at [1347, 624] on img at bounding box center [1350, 650] width 27 height 55
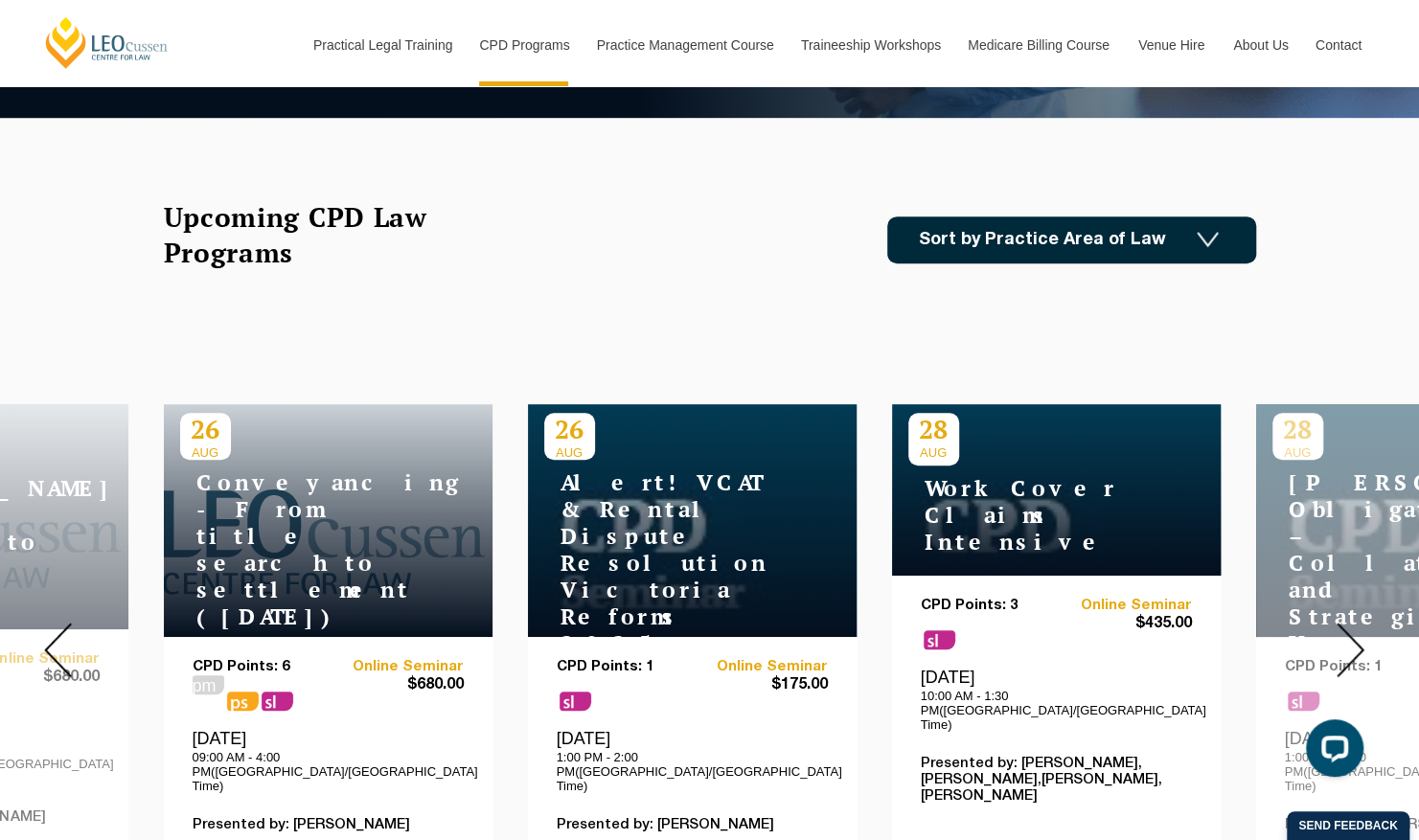
click at [1027, 668] on div "Thursday, 28 August 2025 10:00 AM - 1:30 PM(Australia/Melbourne Time)" at bounding box center [1055, 698] width 271 height 65
click at [1046, 502] on h4 "WorkCover Claims Intensive" at bounding box center [1027, 515] width 239 height 80
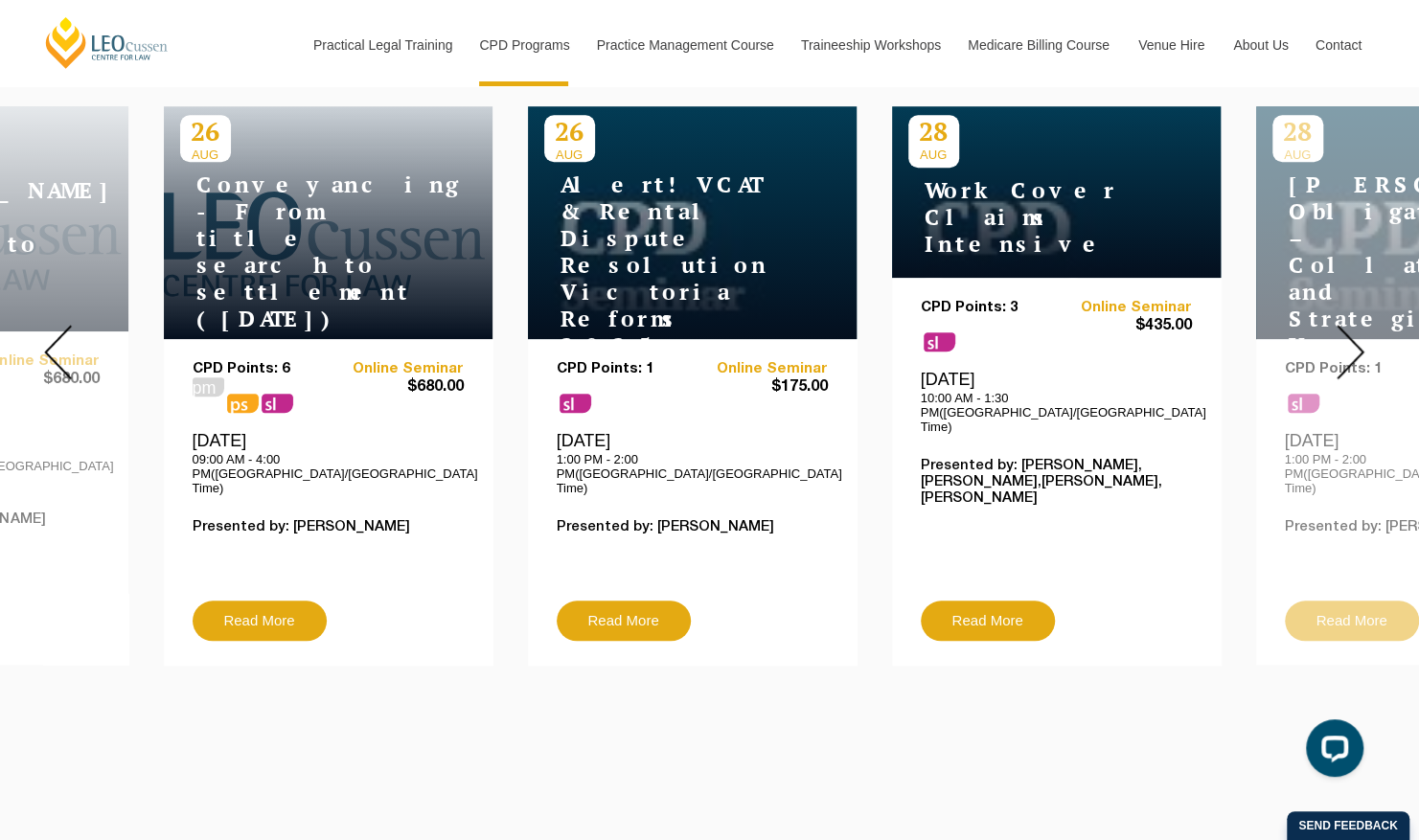
scroll to position [773, 0]
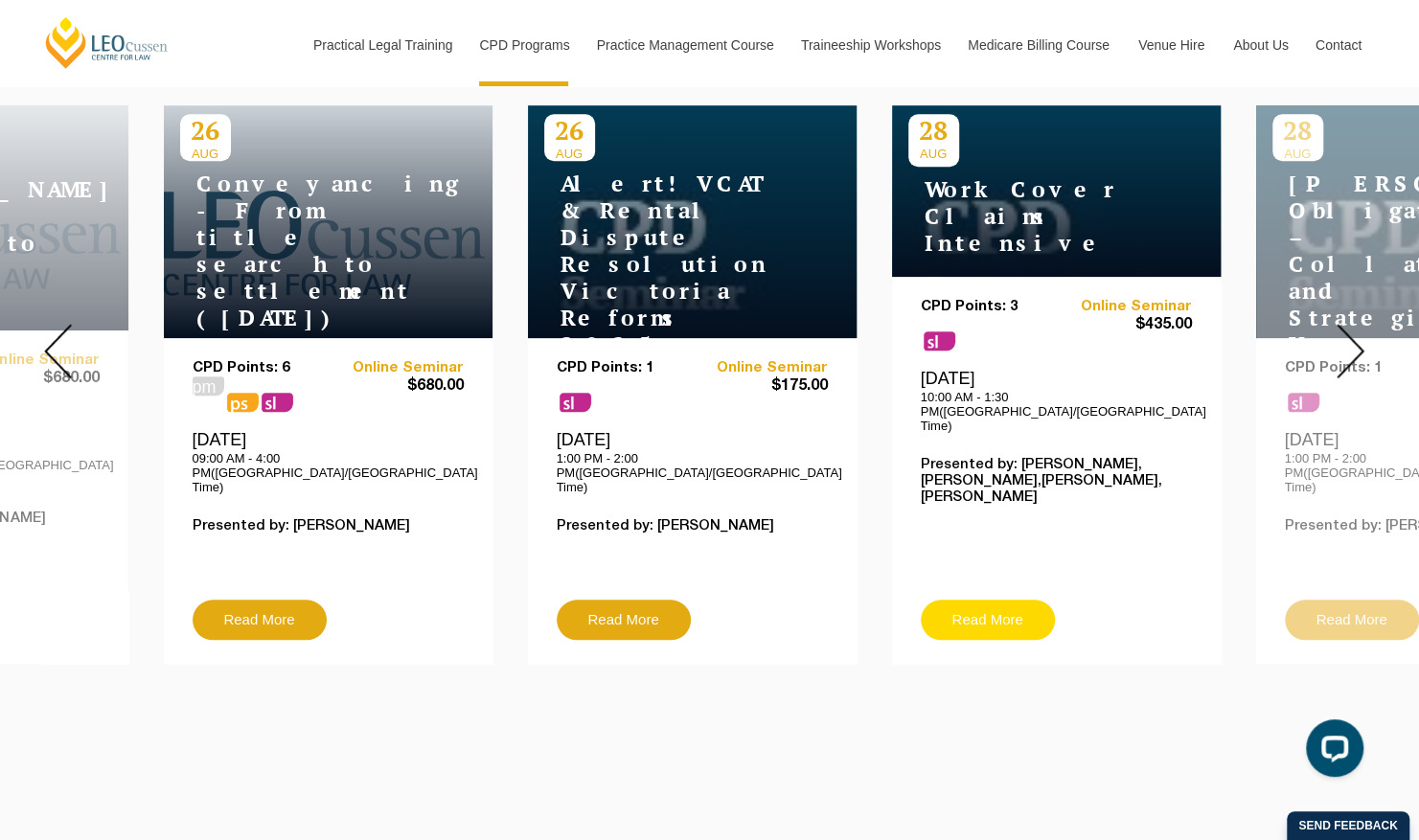
click at [981, 600] on link "Read More" at bounding box center [987, 619] width 134 height 40
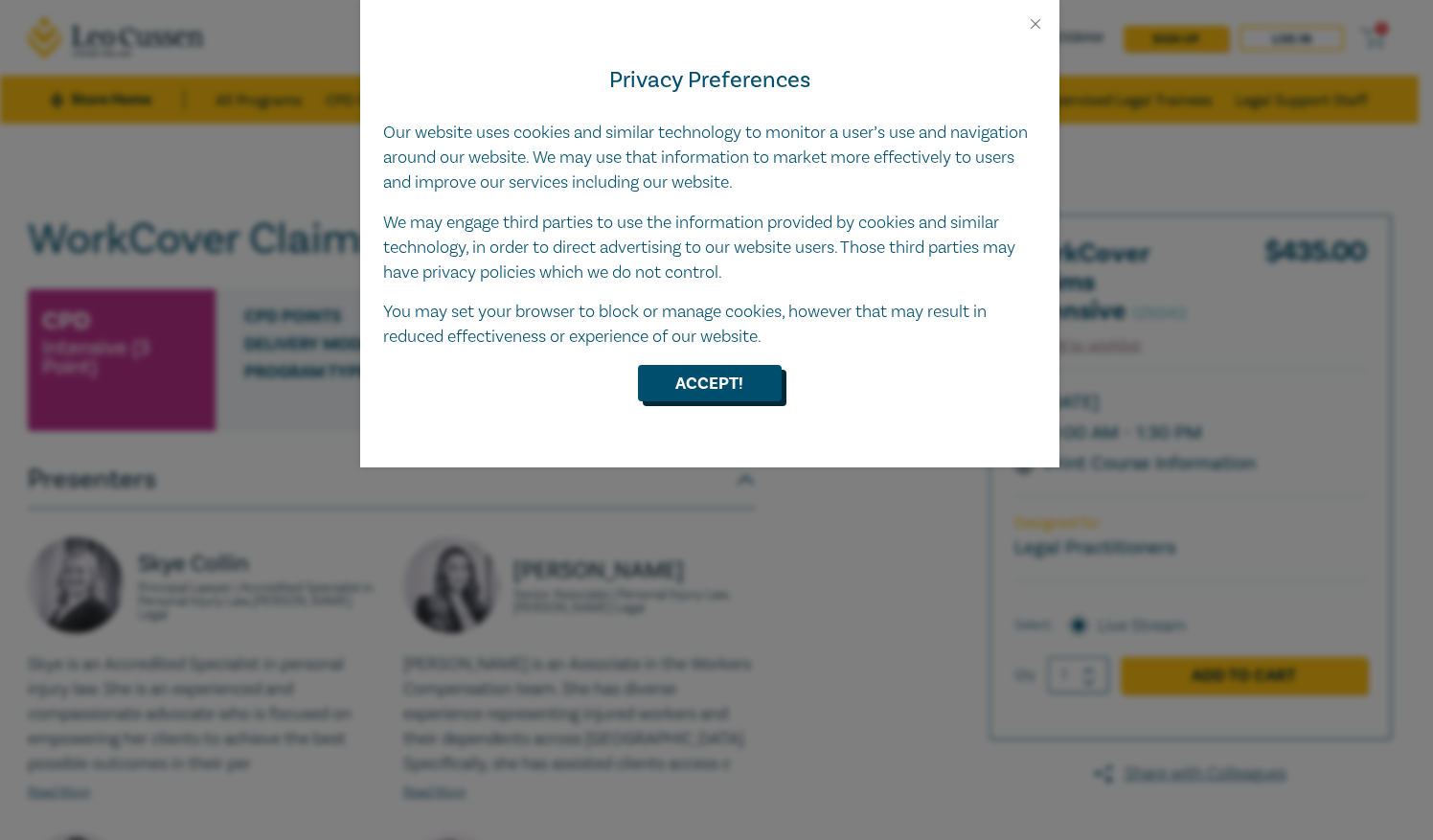
click at [708, 385] on button "Accept!" at bounding box center [709, 382] width 144 height 36
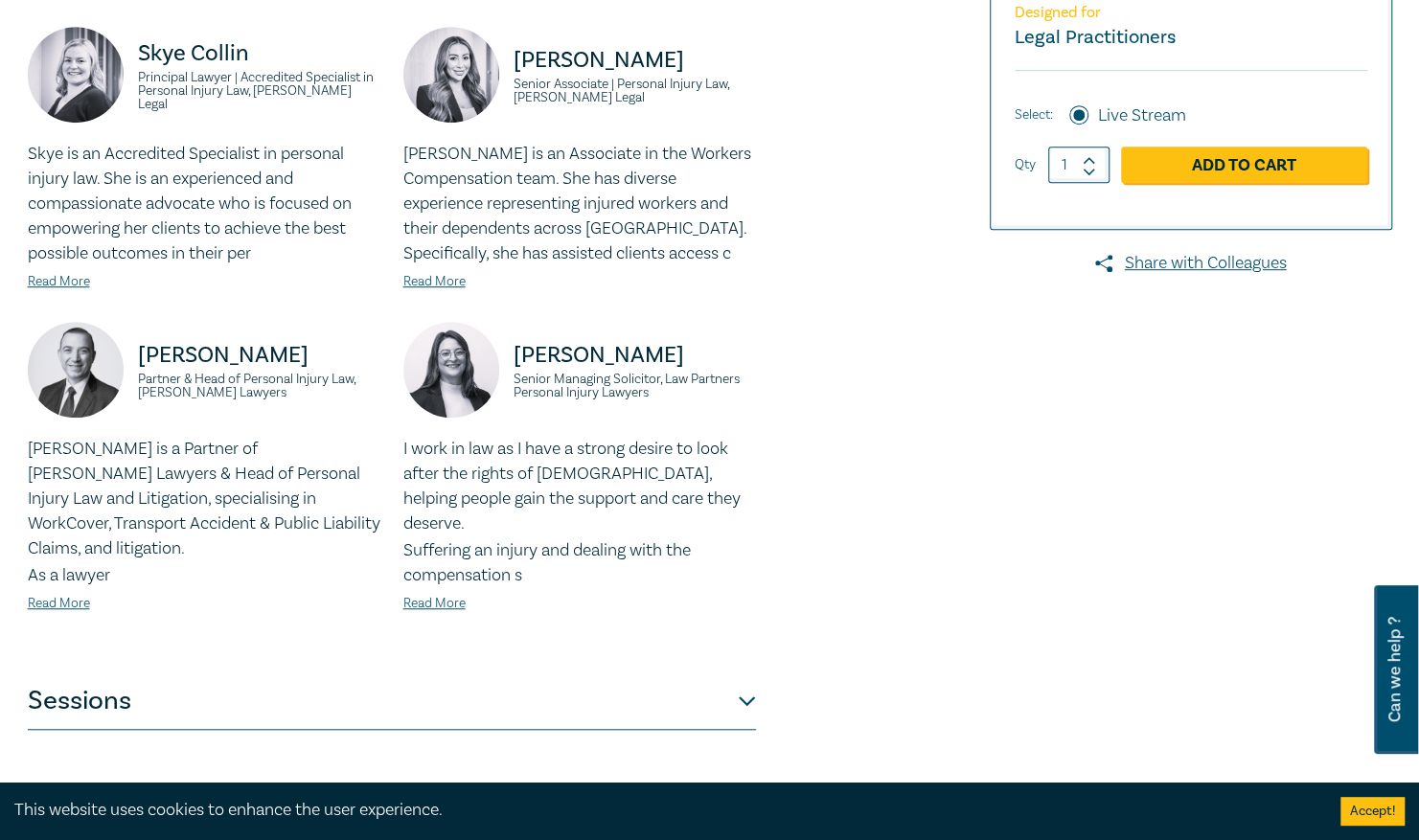
scroll to position [512, 0]
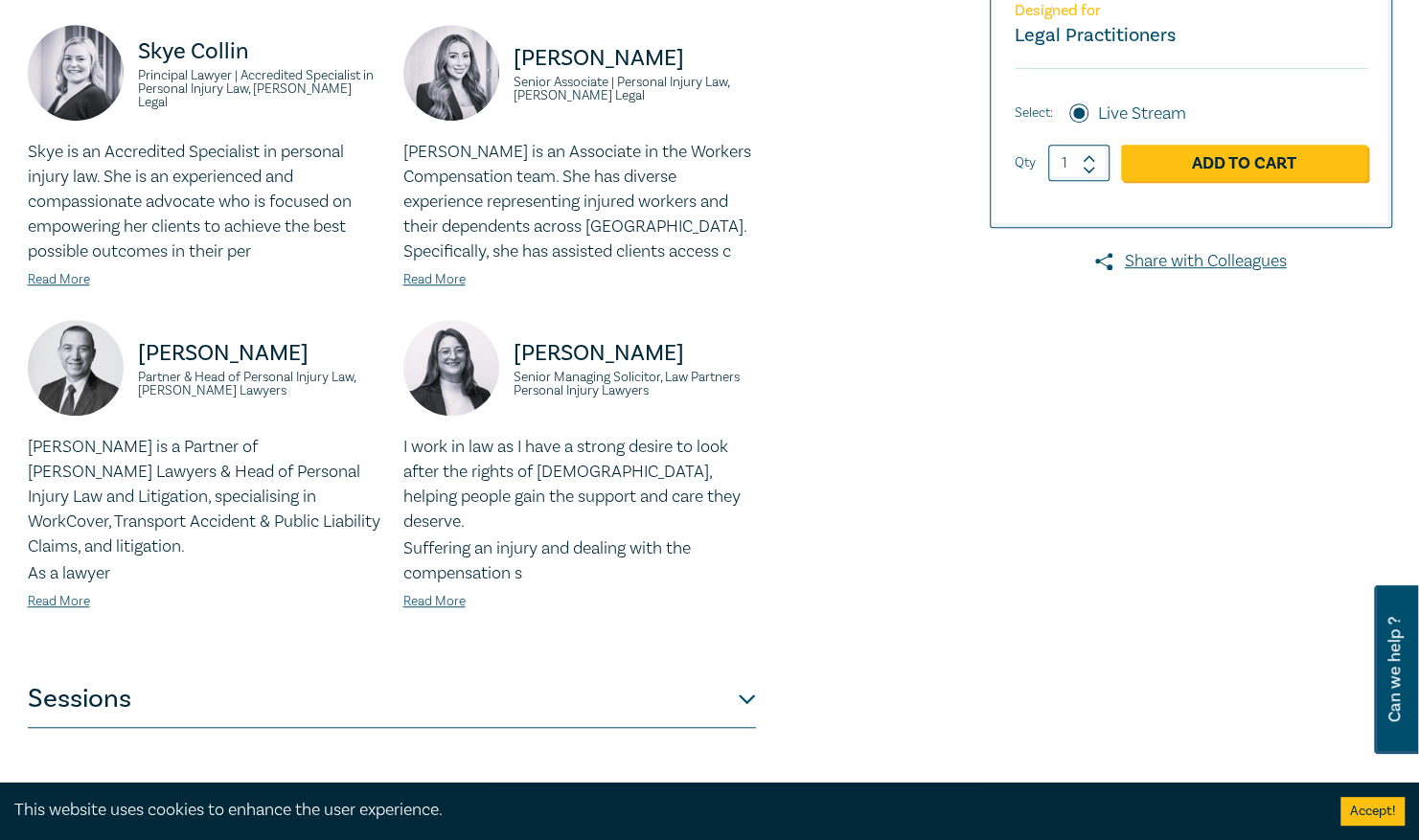
click at [105, 670] on button "Sessions" at bounding box center [391, 698] width 728 height 58
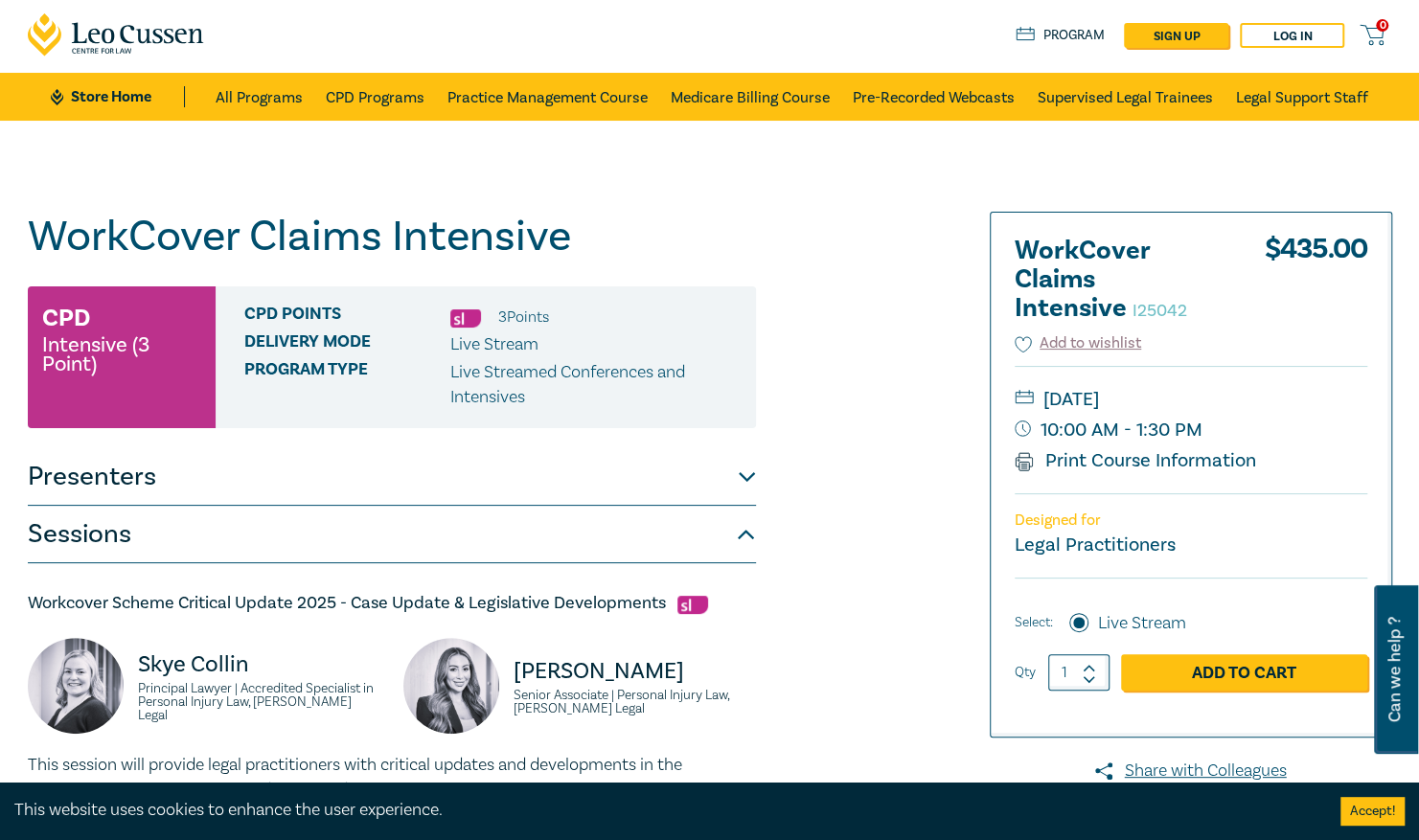
scroll to position [0, 0]
